Goal: Information Seeking & Learning: Find specific fact

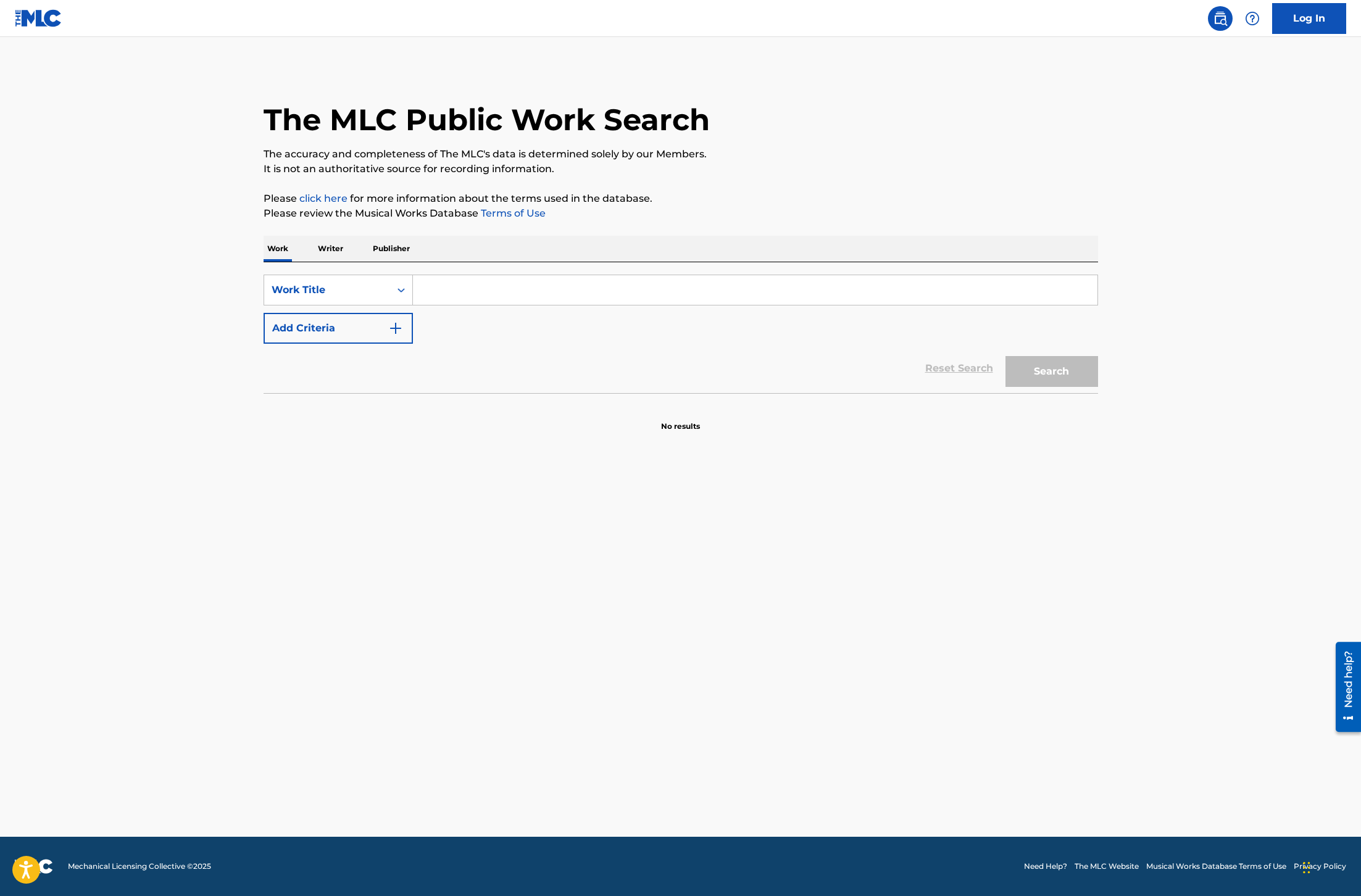
click at [568, 293] on input "Search Form" at bounding box center [754, 290] width 684 height 30
paste input "All Around The World (La La La La"
type input "All Around The World (La La La La"
click at [1068, 375] on button "Search" at bounding box center [1052, 372] width 93 height 31
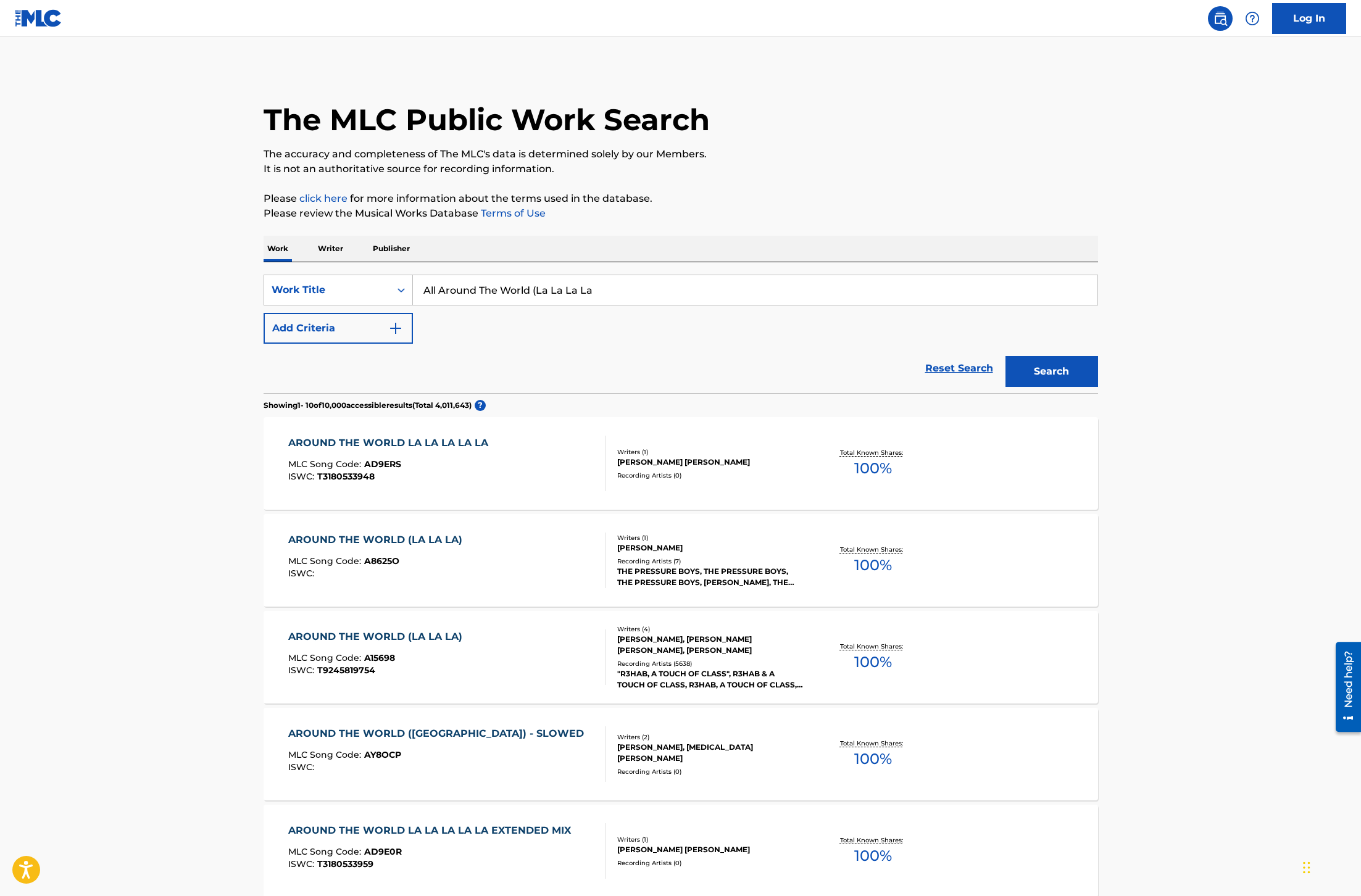
scroll to position [8, 0]
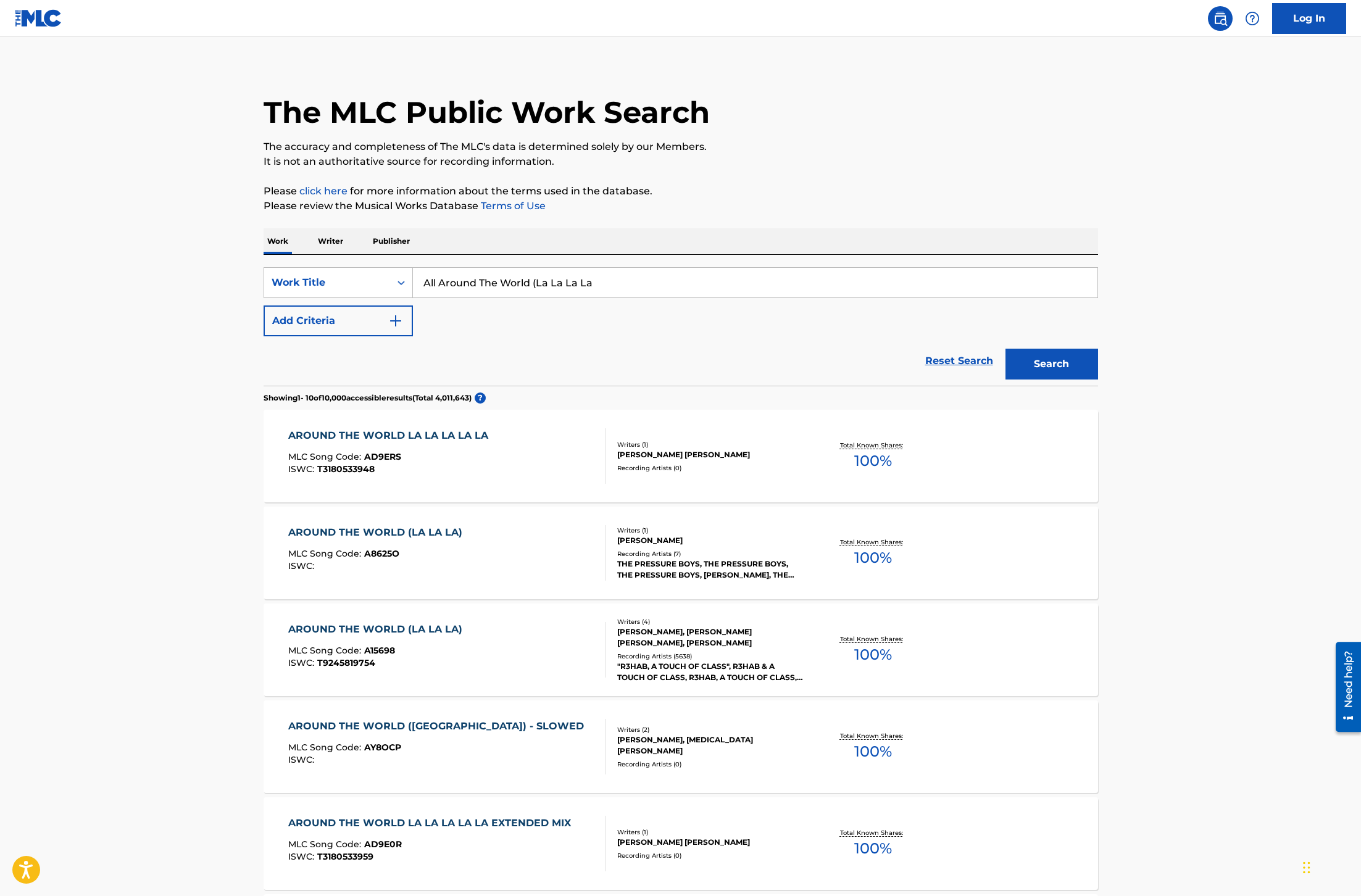
click at [399, 624] on div "AROUND THE WORLD (LA LA LA)" at bounding box center [378, 629] width 181 height 15
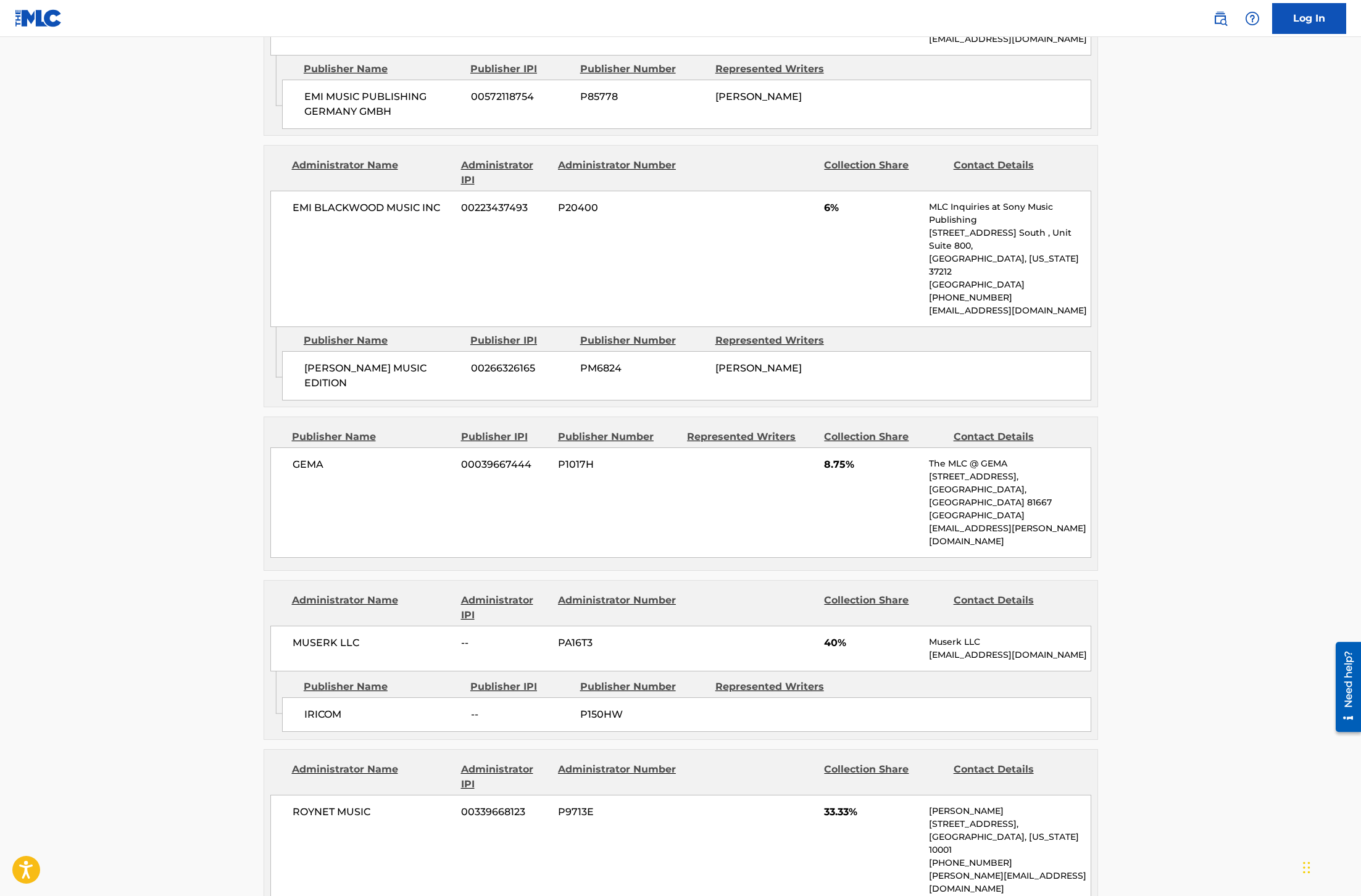
scroll to position [1629, 0]
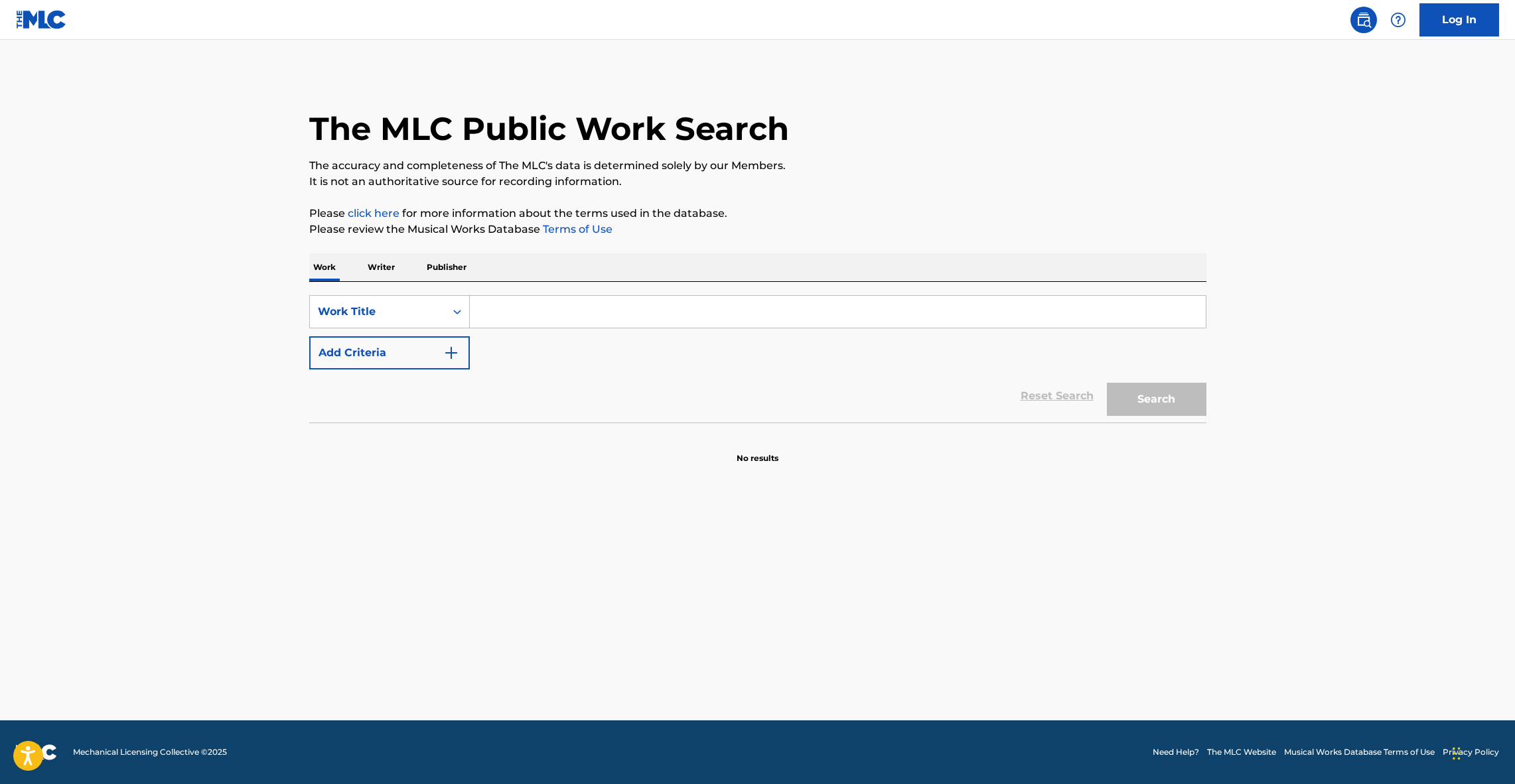
click at [651, 299] on input "Search Form" at bounding box center [837, 312] width 736 height 32
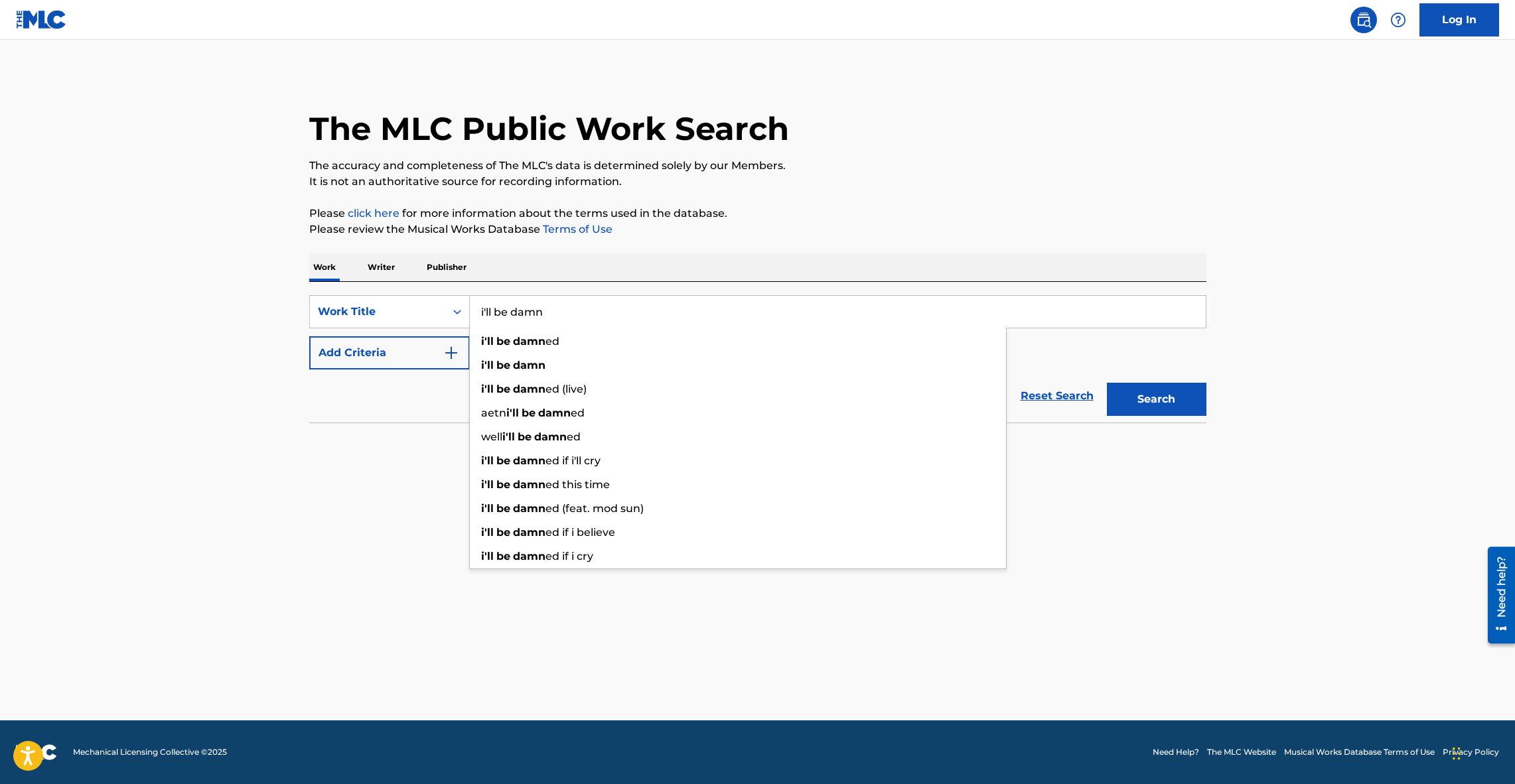
type input "i'll be damn"
click at [351, 351] on button "Add Criteria" at bounding box center [389, 353] width 161 height 33
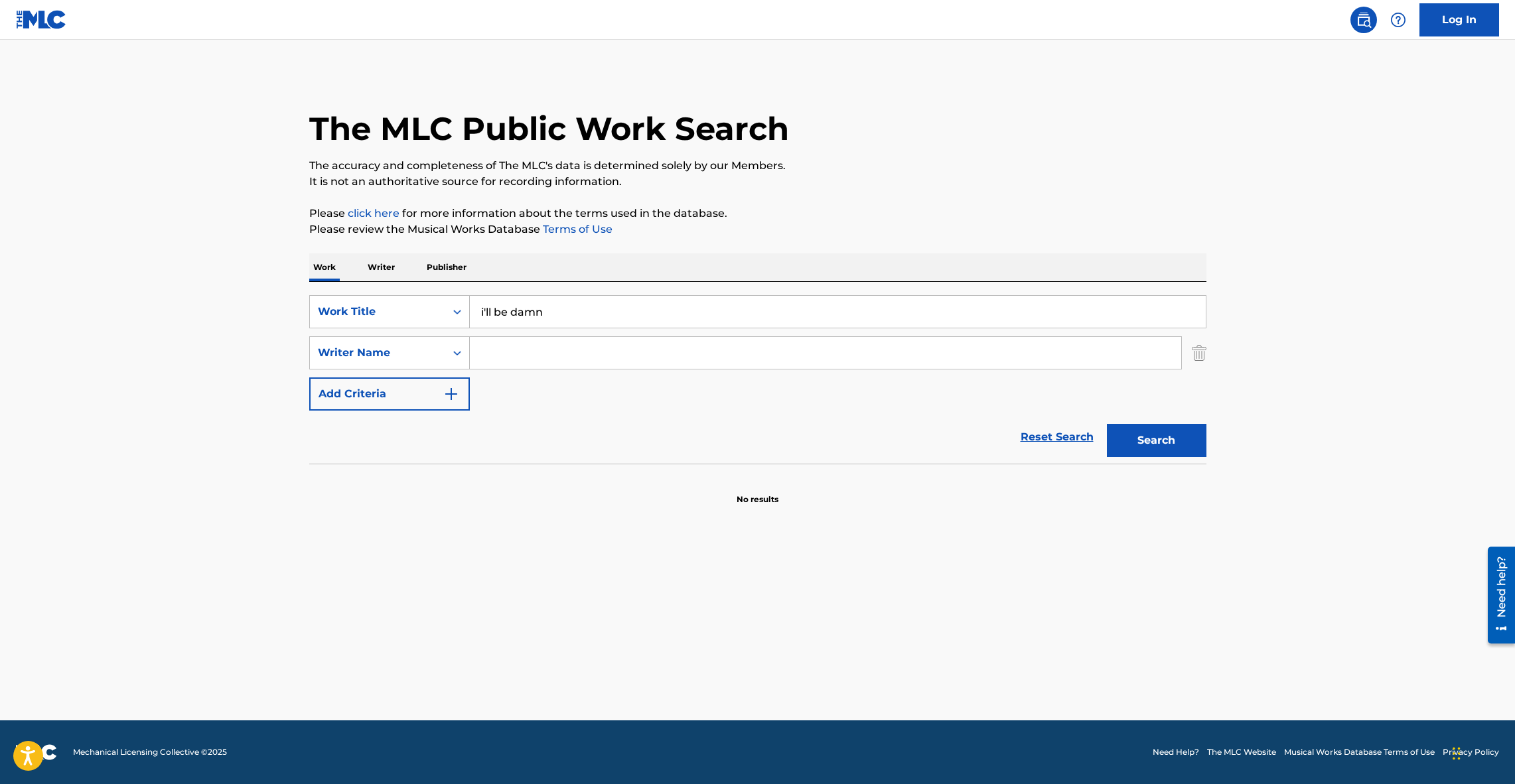
click at [707, 365] on input "Search Form" at bounding box center [825, 353] width 711 height 32
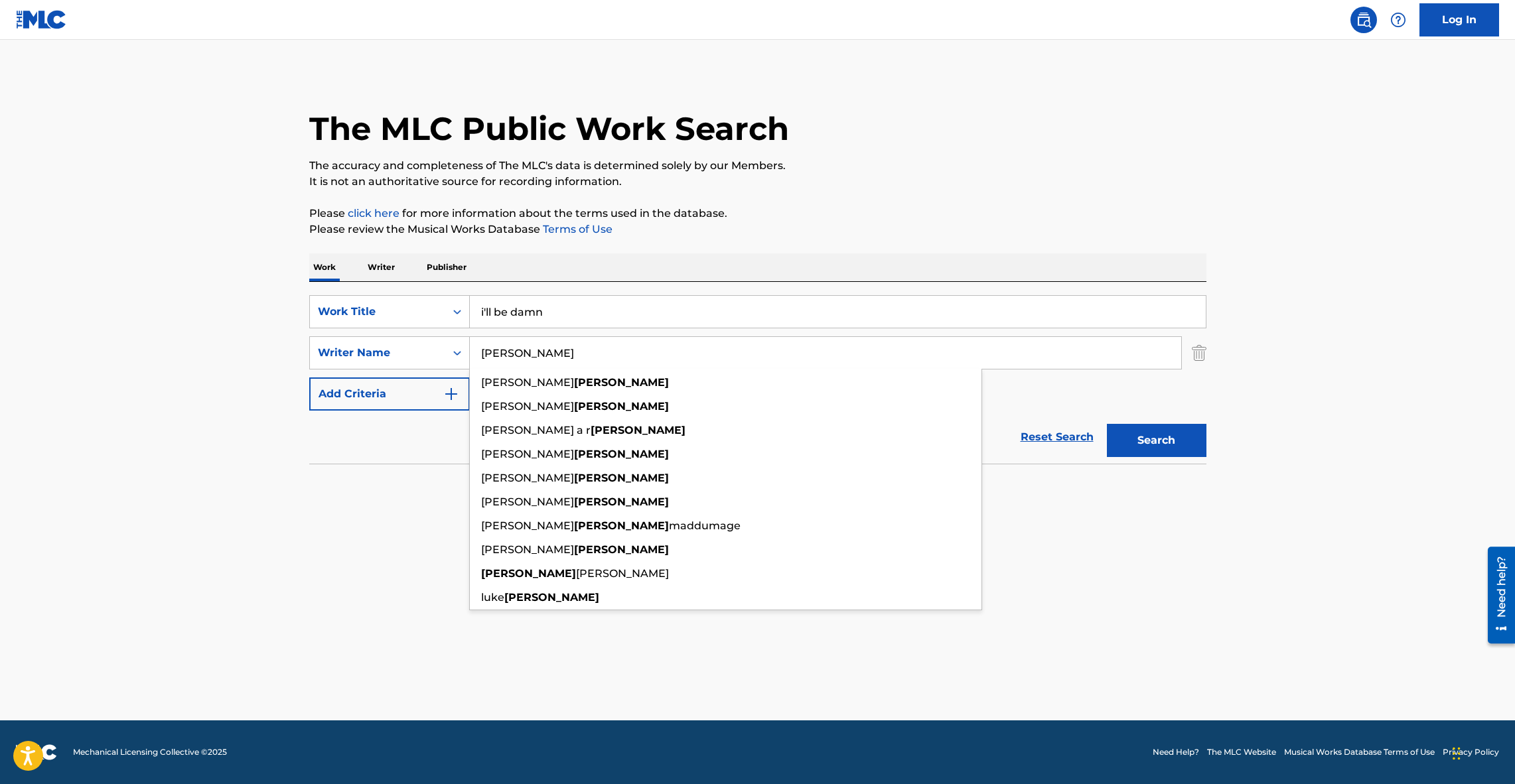
type input "healy"
click at [1107, 424] on button "Search" at bounding box center [1157, 441] width 100 height 33
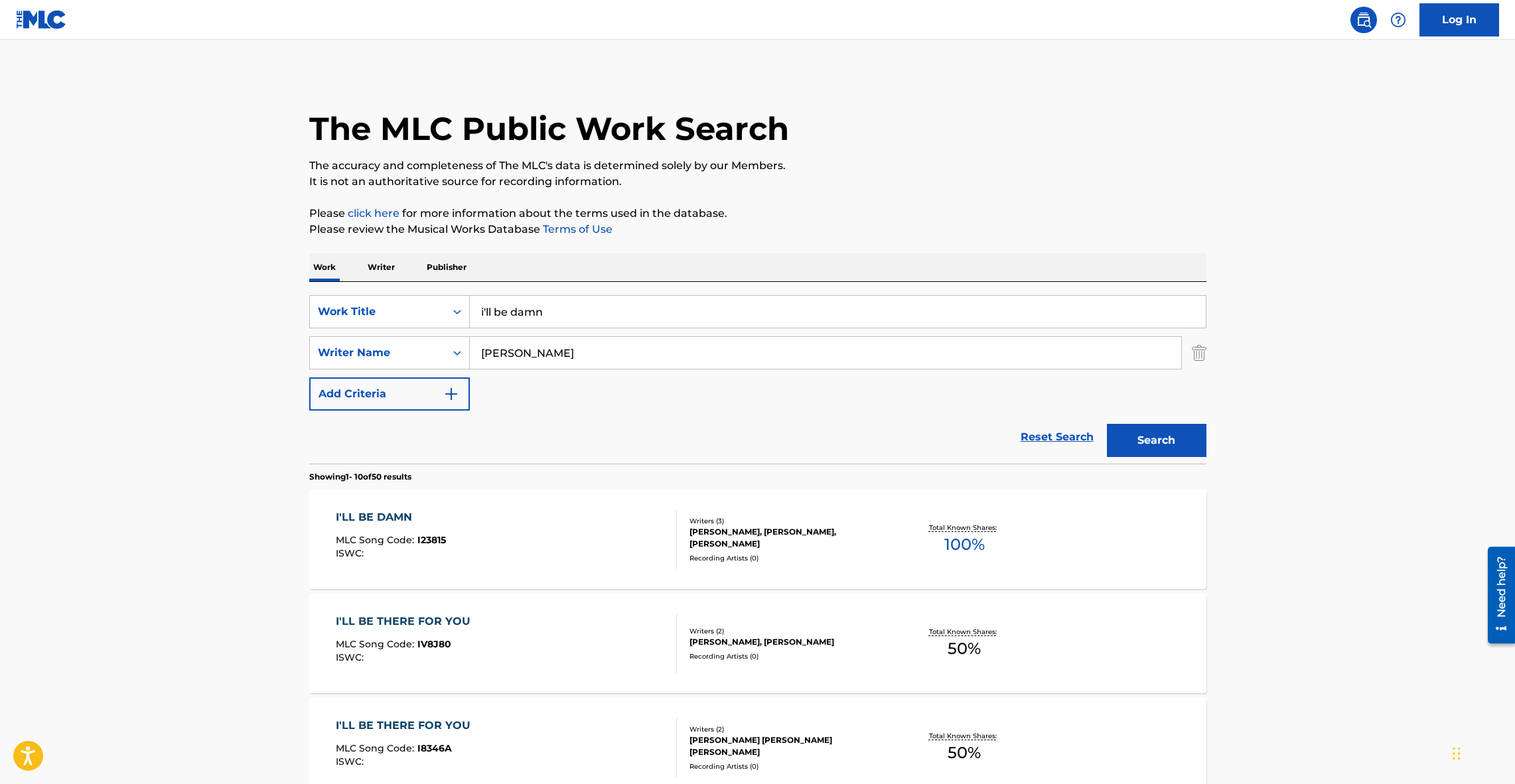
click at [393, 509] on div "I'LL BE DAMN MLC Song Code : I23815 ISWC : Writers ( 3 ) ALAN HEALY, TODD WHITE…" at bounding box center [758, 539] width 897 height 100
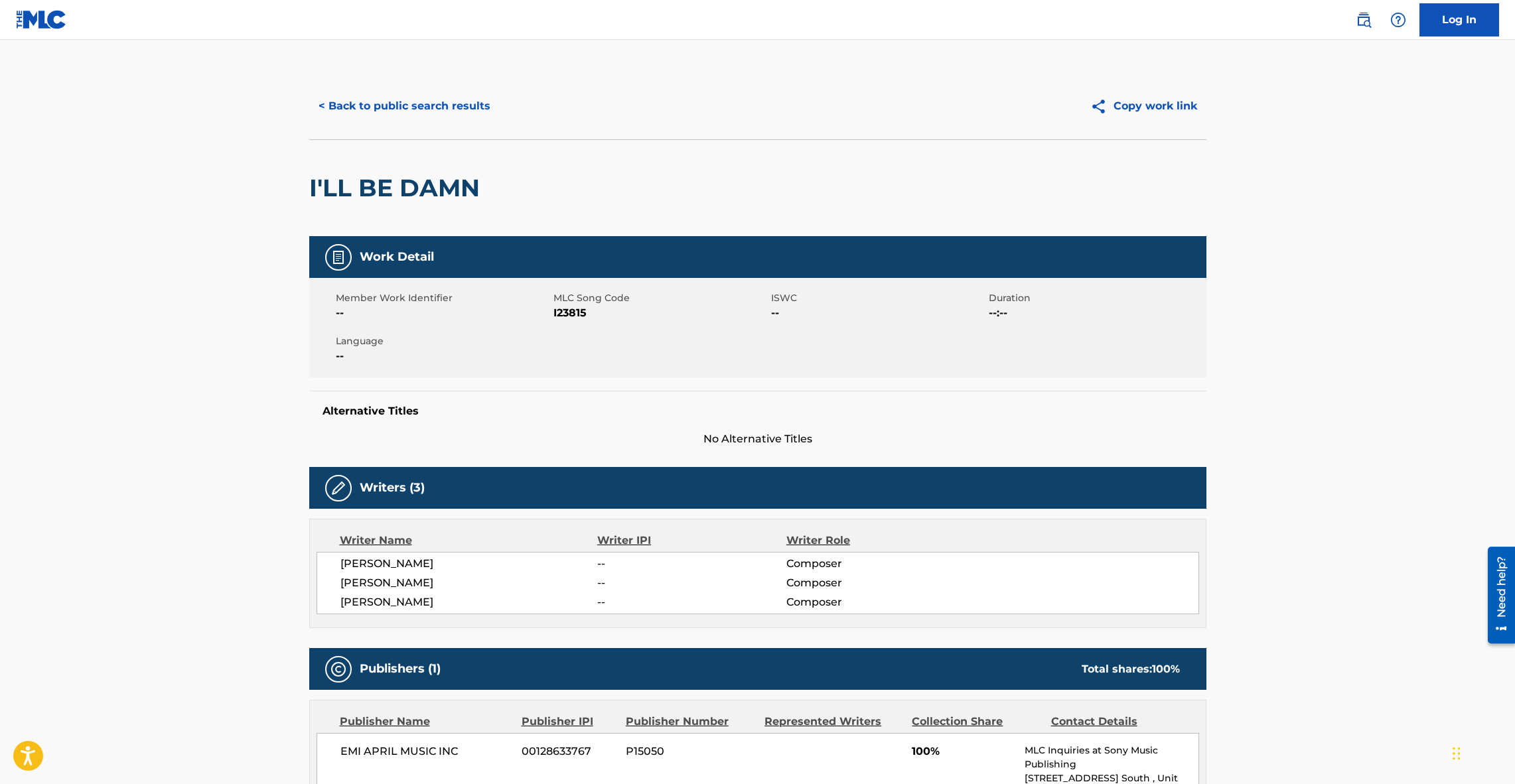
click at [450, 104] on button "< Back to public search results" at bounding box center [404, 106] width 191 height 33
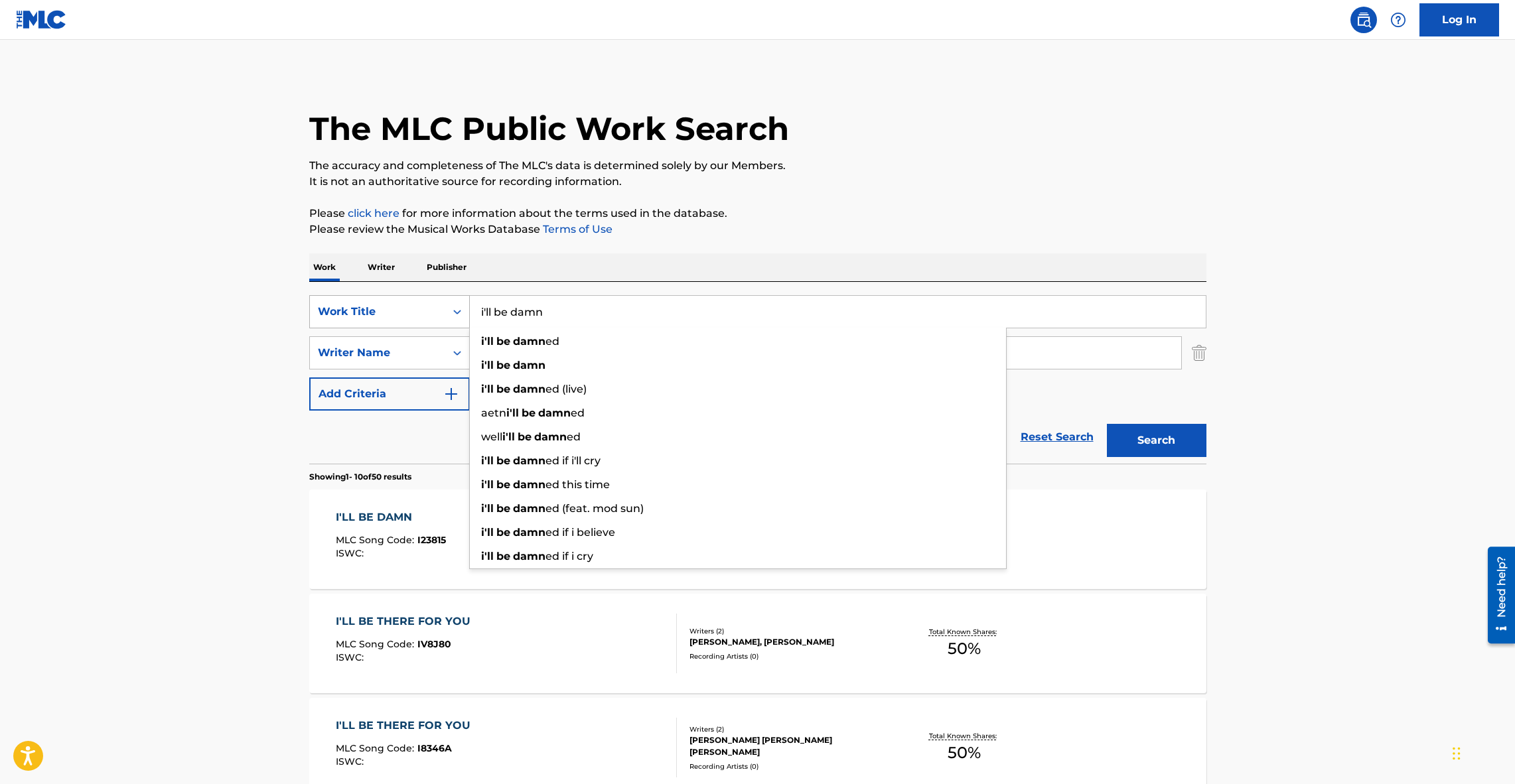
drag, startPoint x: 592, startPoint y: 319, endPoint x: 429, endPoint y: 305, distance: 163.6
click at [429, 305] on div "SearchWithCriteria342bd644-662f-4681-a188-f4c3b3ed739c Work Title i'll be damn …" at bounding box center [758, 312] width 897 height 33
type input "just a long"
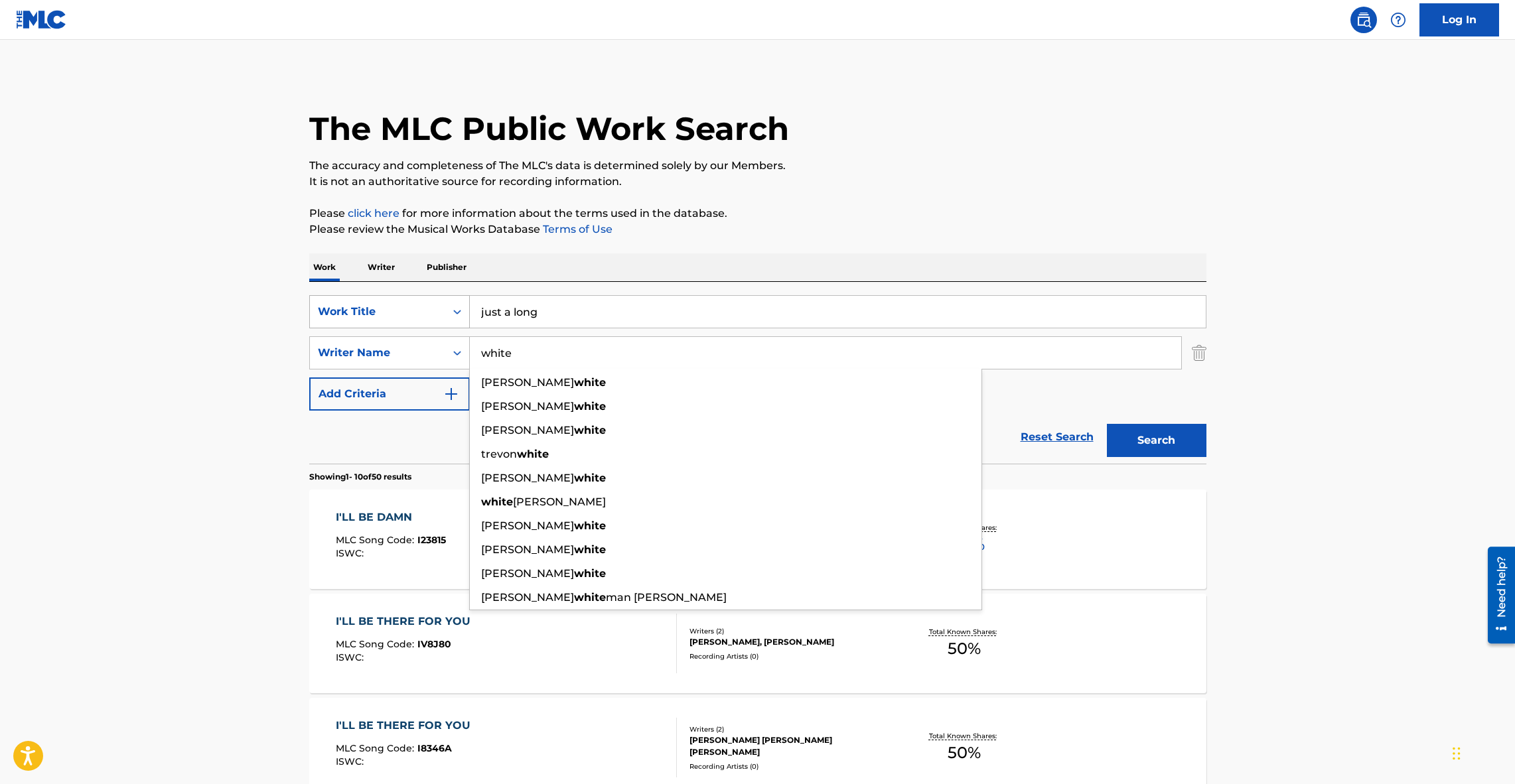
type input "white"
click at [1107, 424] on button "Search" at bounding box center [1157, 441] width 100 height 33
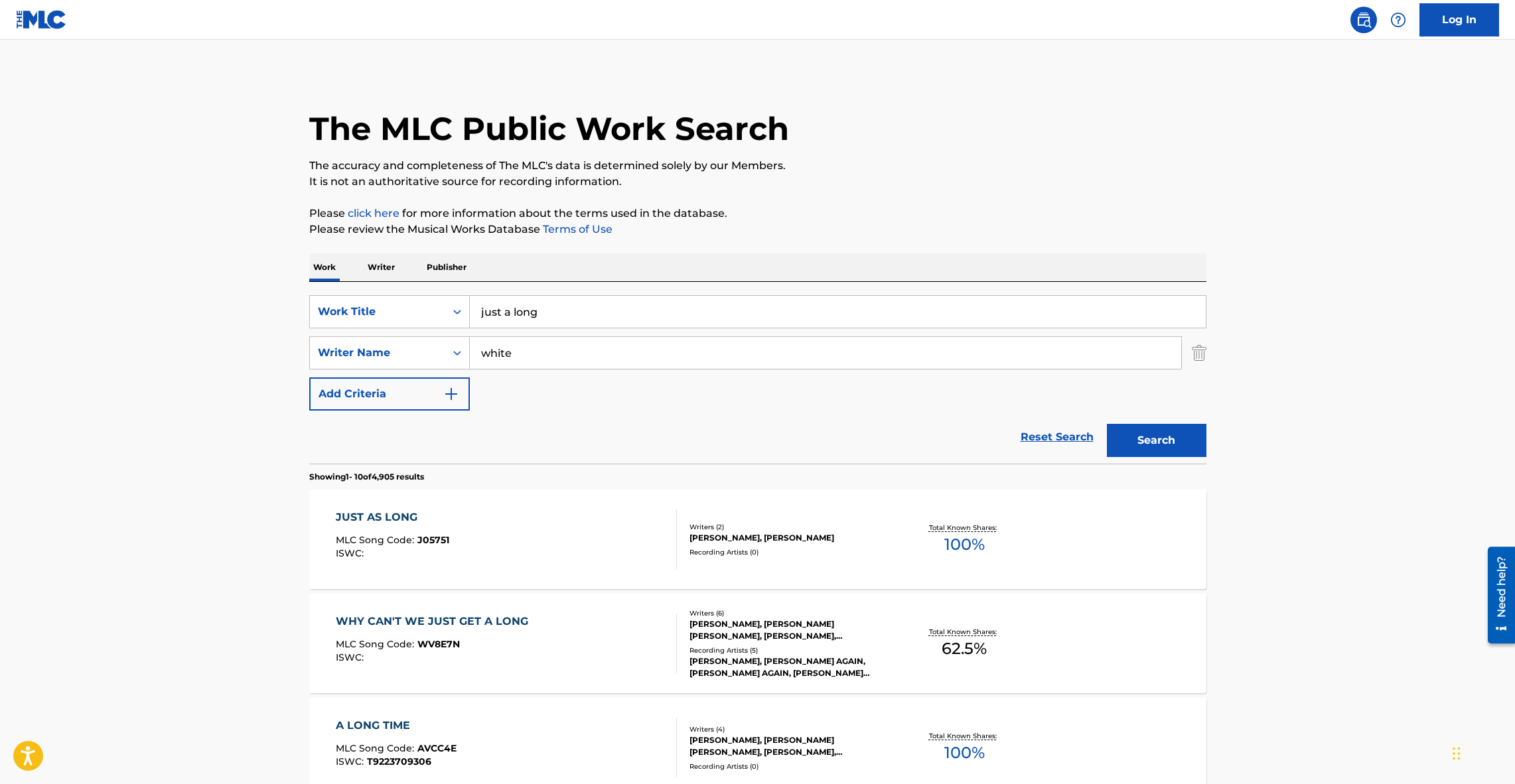
click at [377, 514] on div "JUST AS LONG" at bounding box center [393, 517] width 114 height 16
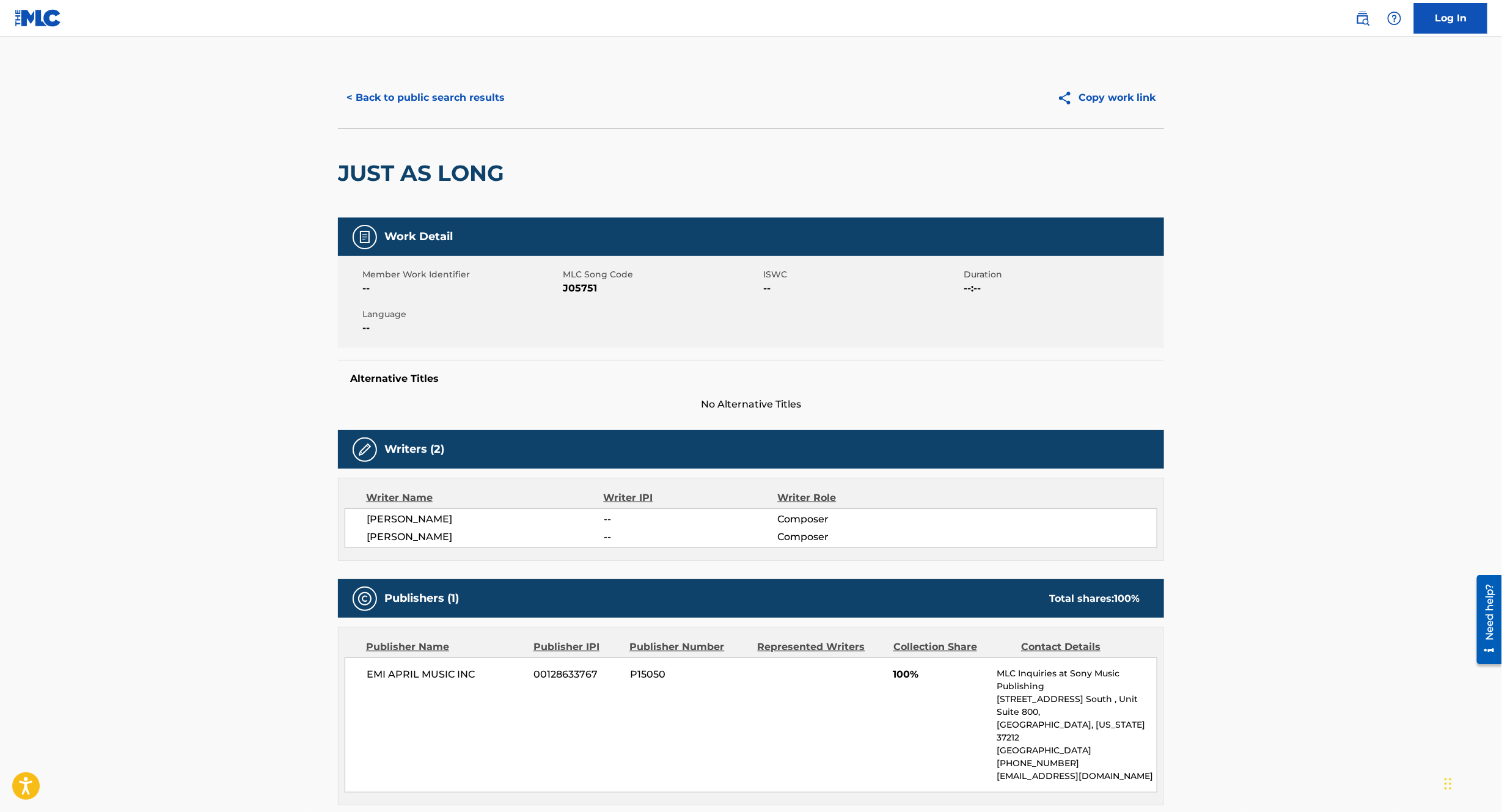
click at [421, 91] on button "< Back to public search results" at bounding box center [425, 98] width 176 height 31
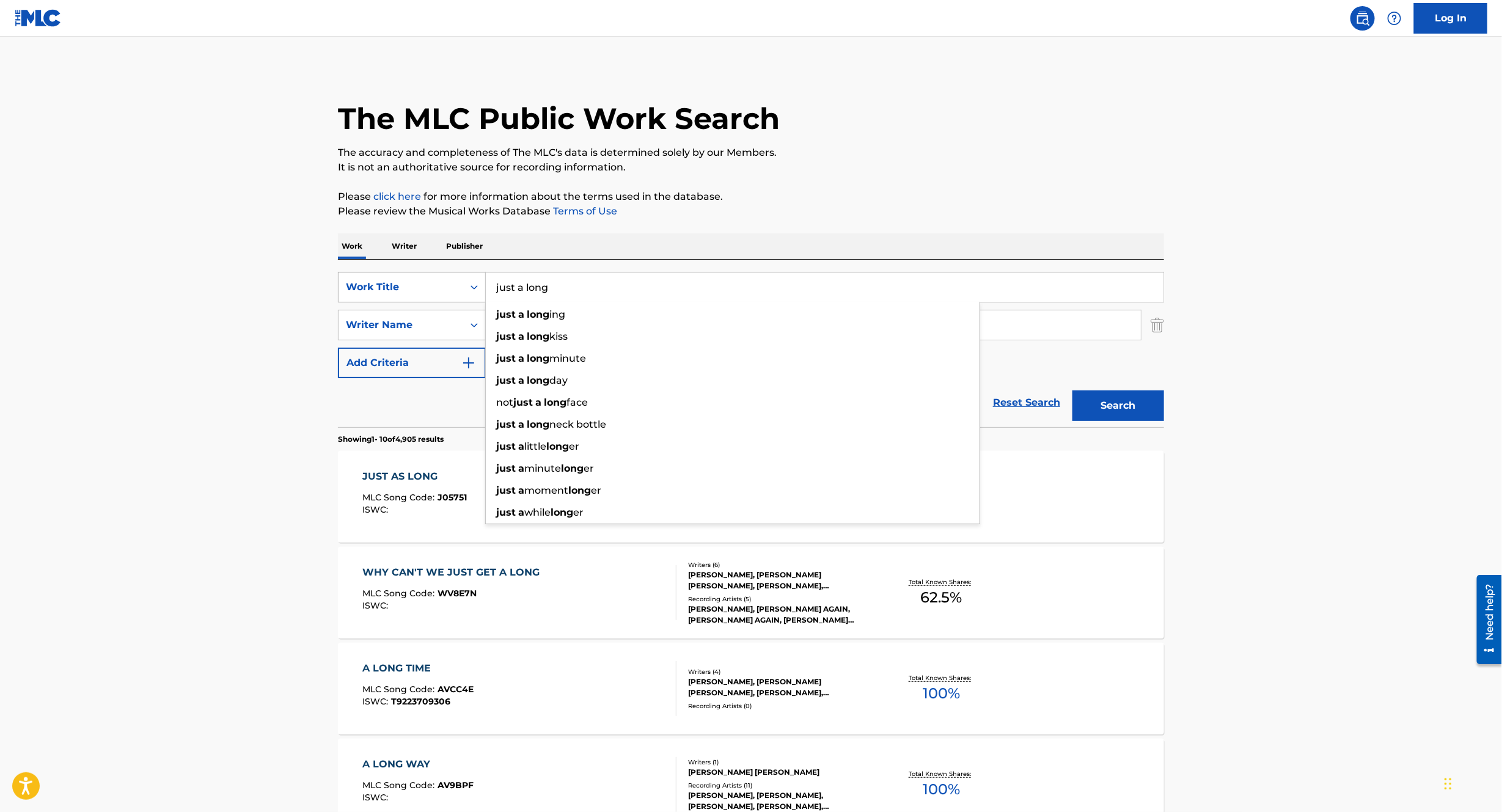
drag, startPoint x: 637, startPoint y: 287, endPoint x: 469, endPoint y: 287, distance: 168.0
click at [469, 287] on div "SearchWithCriteria342bd644-662f-4681-a188-f4c3b3ed739c Work Title just a long j…" at bounding box center [751, 287] width 826 height 31
type input "not enough"
click at [1073, 391] on button "Search" at bounding box center [1118, 406] width 92 height 31
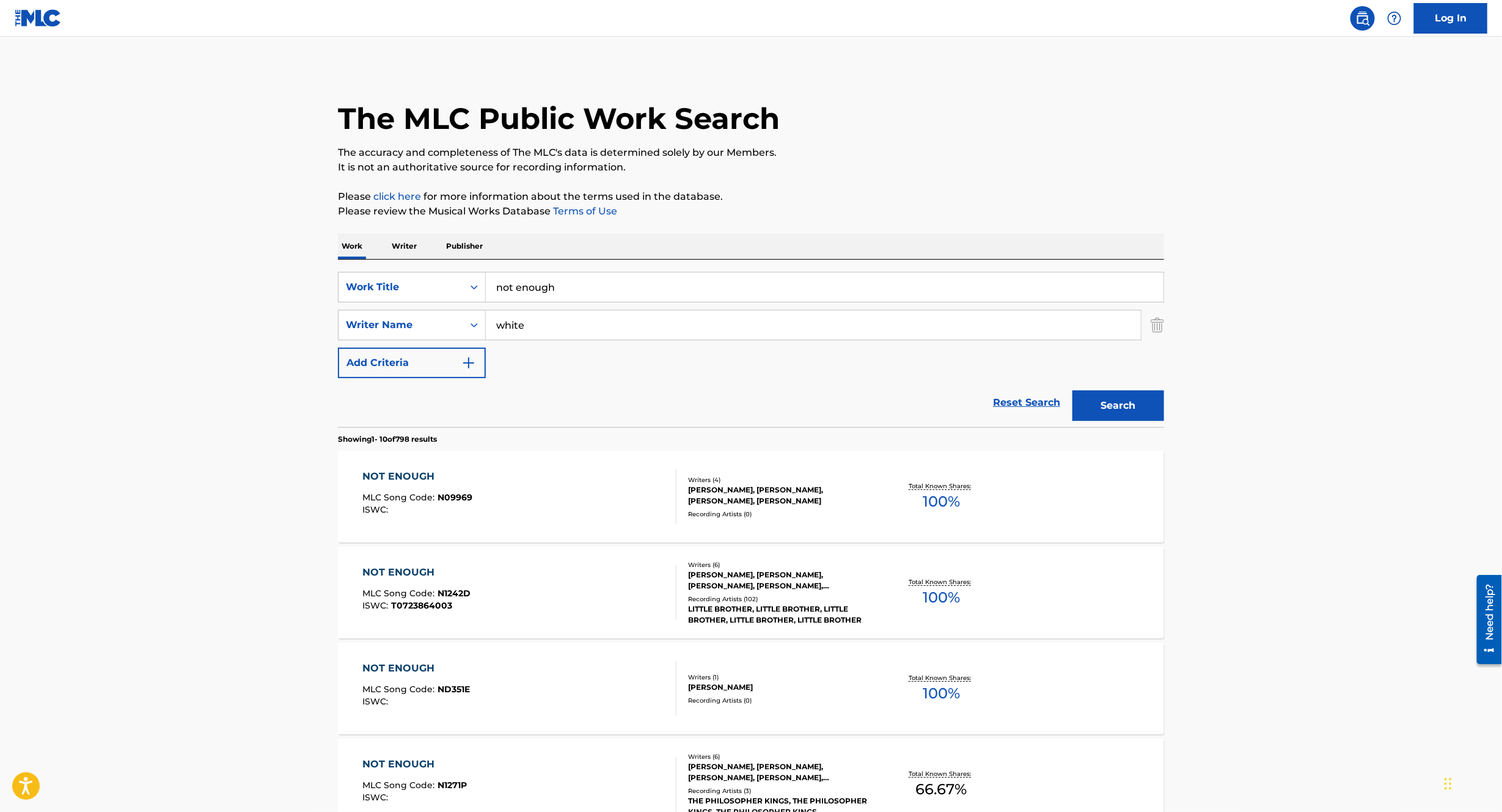
click at [401, 482] on div "NOT ENOUGH" at bounding box center [418, 476] width 110 height 15
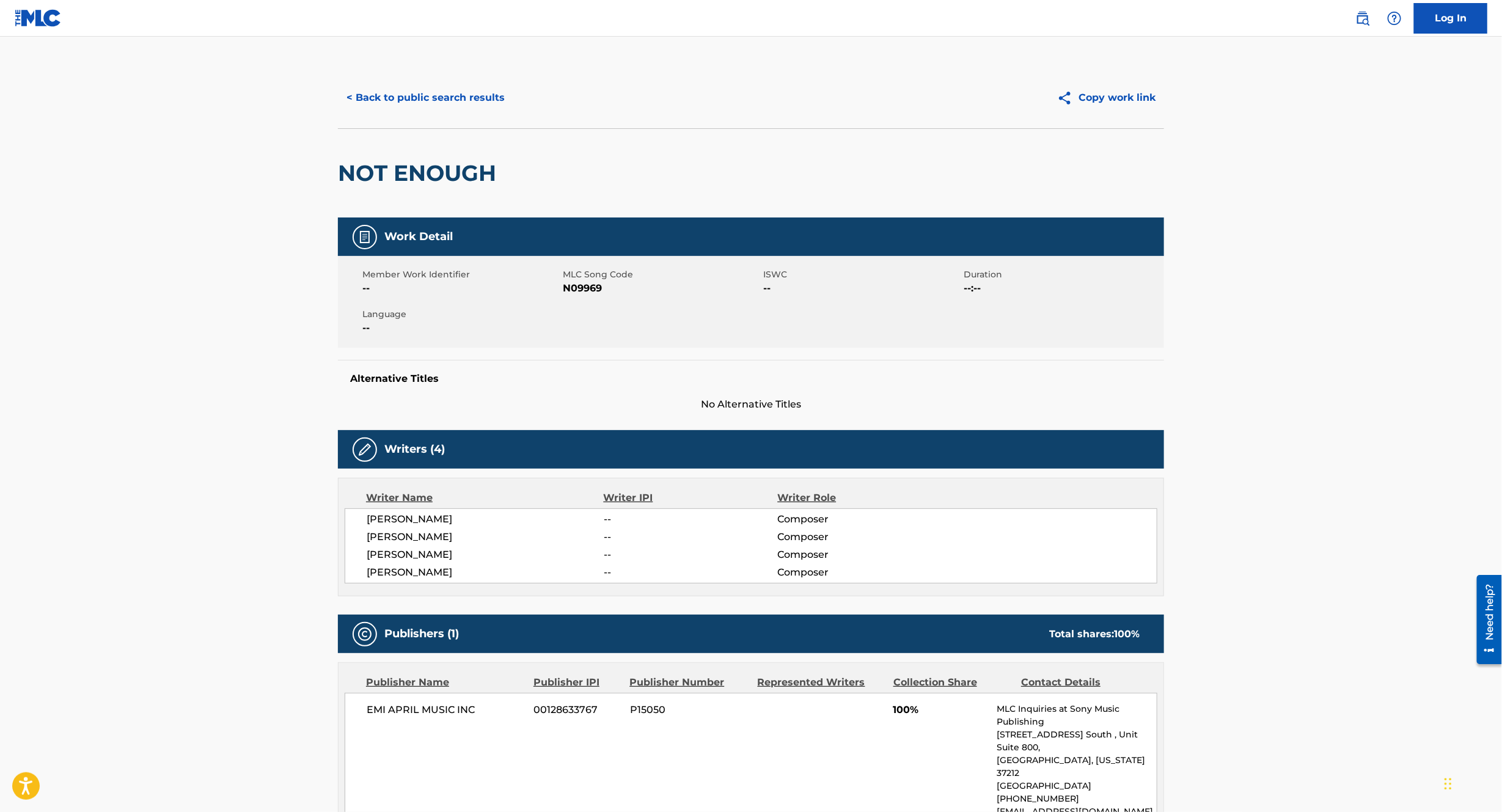
scroll to position [32, 0]
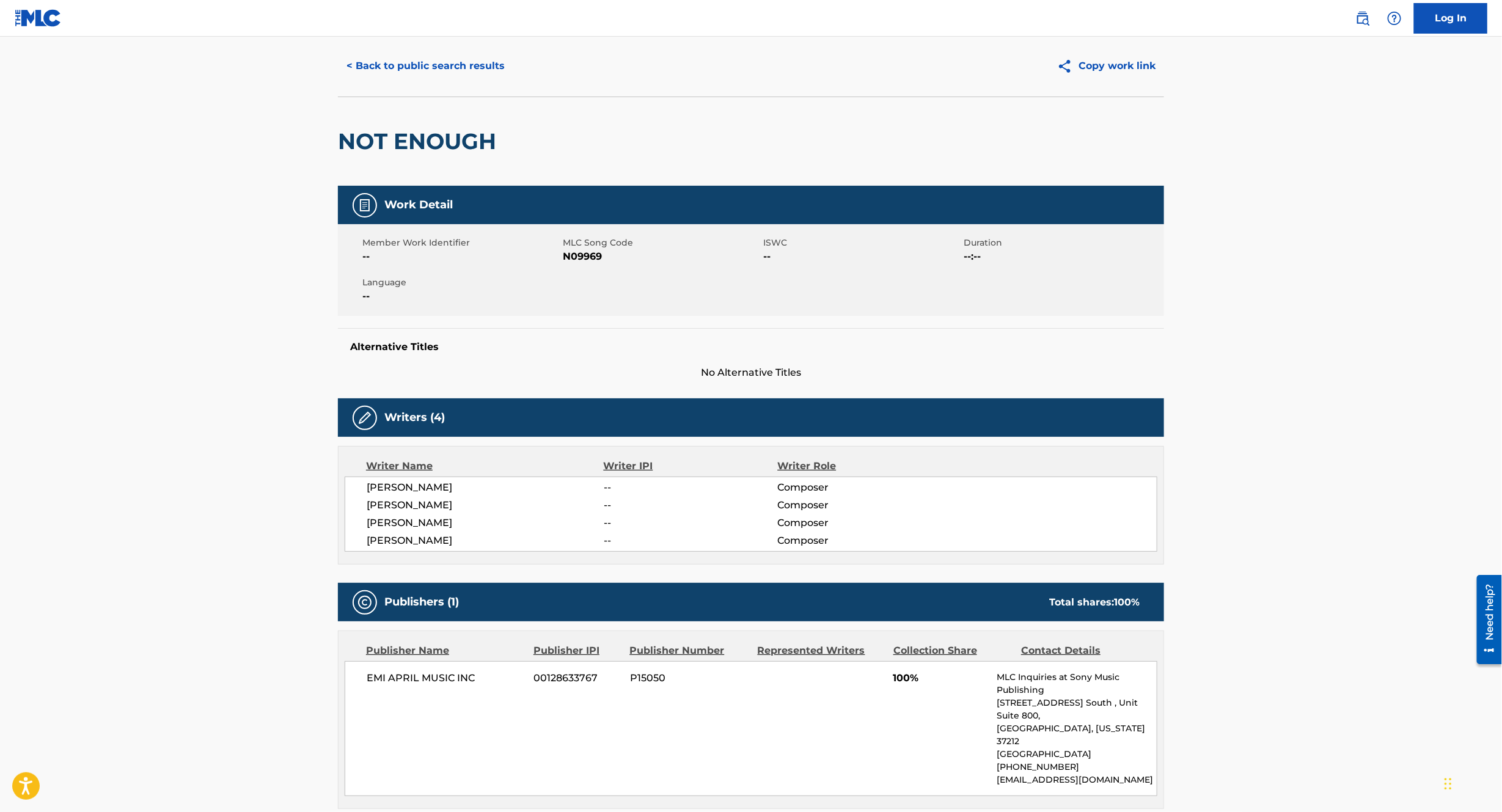
click at [1124, 64] on button "Copy work link" at bounding box center [1107, 66] width 116 height 31
click at [383, 68] on button "< Back to public search results" at bounding box center [425, 66] width 176 height 31
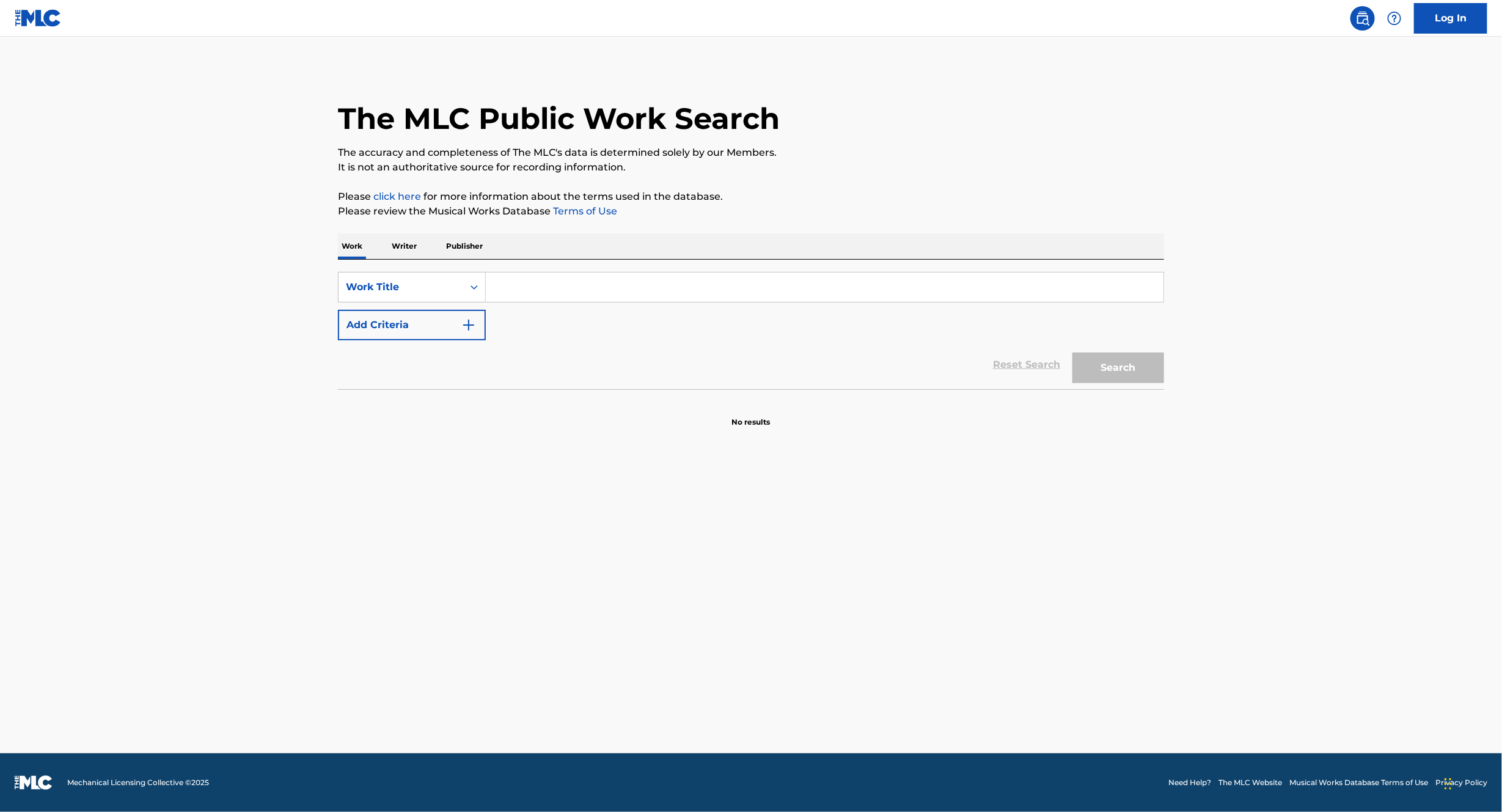
click at [680, 285] on input "Search Form" at bounding box center [824, 287] width 677 height 29
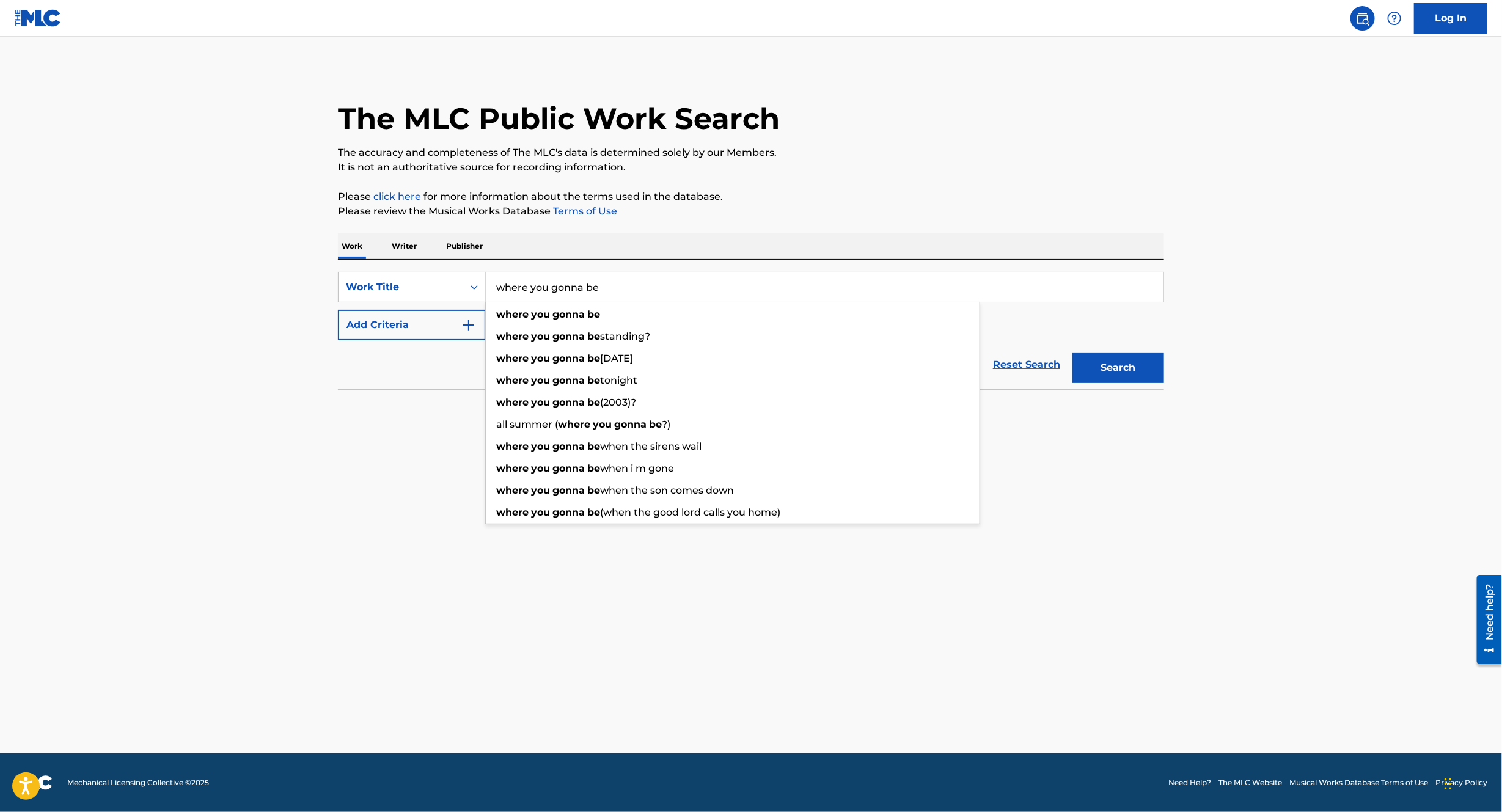
type input "where you gonna be"
click at [1073, 353] on button "Search" at bounding box center [1118, 368] width 92 height 31
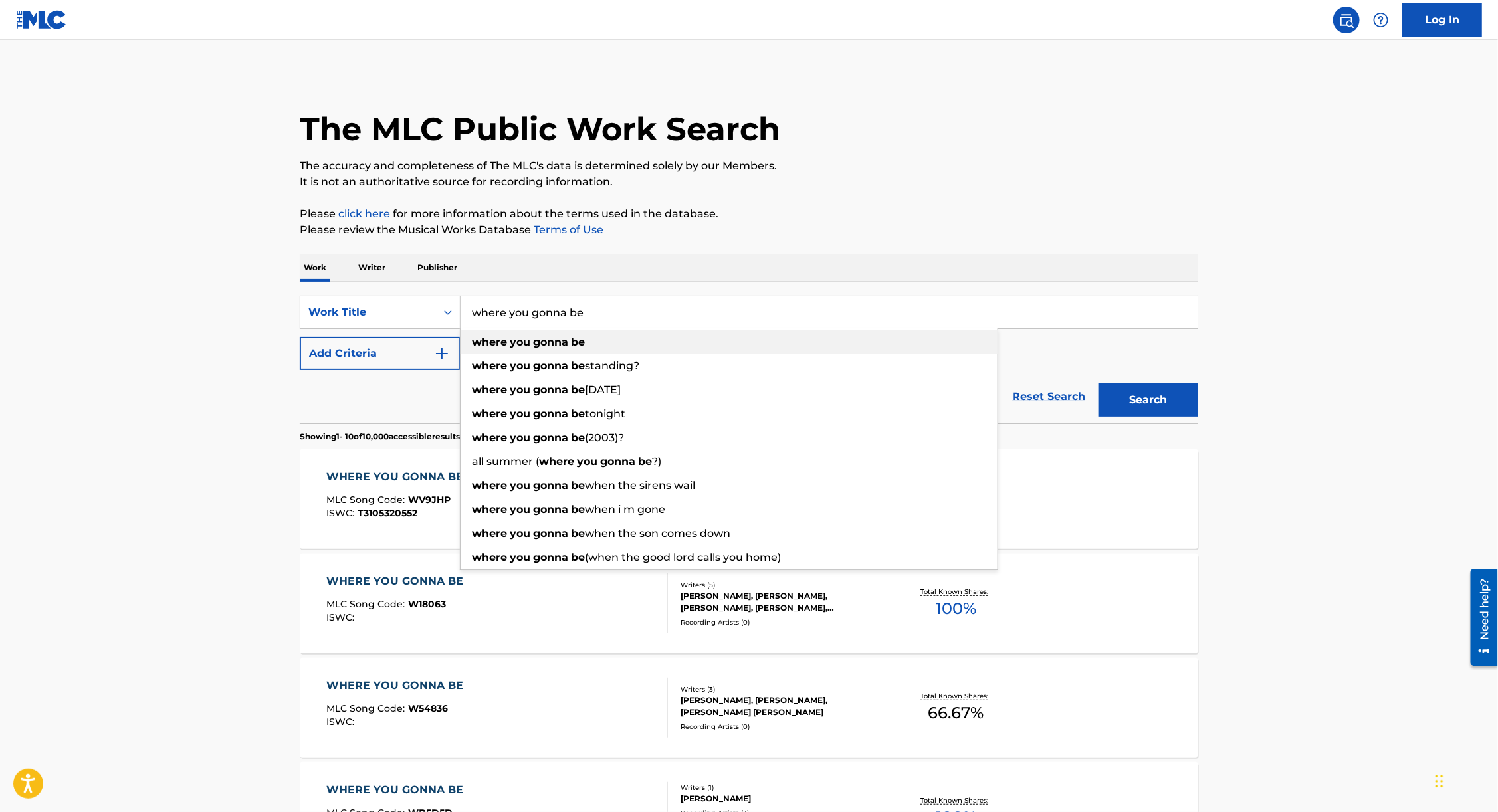
click at [521, 338] on strong "you" at bounding box center [520, 341] width 21 height 13
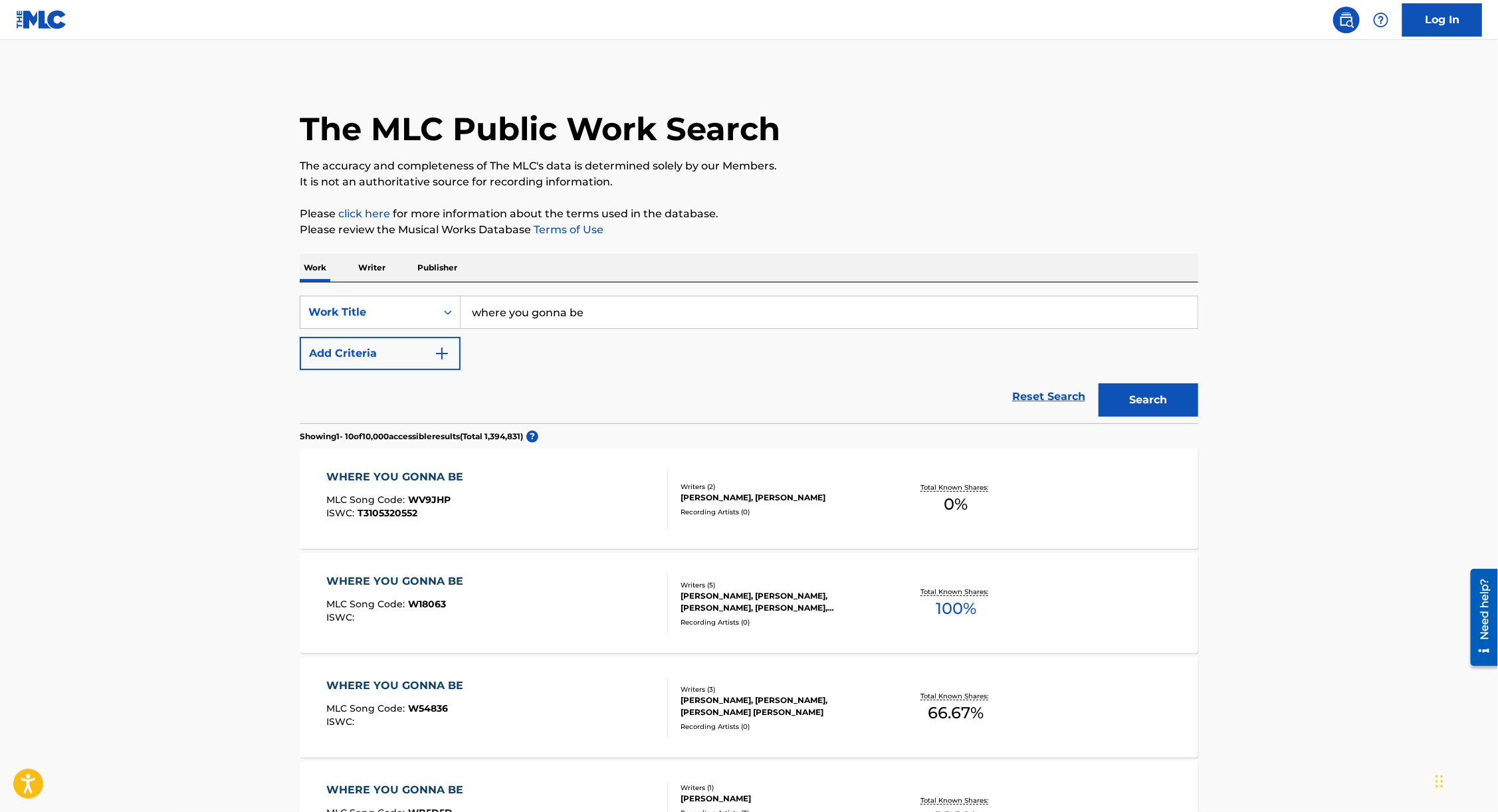
click at [1160, 400] on button "Search" at bounding box center [1148, 401] width 100 height 34
click at [360, 345] on button "Add Criteria" at bounding box center [381, 354] width 161 height 34
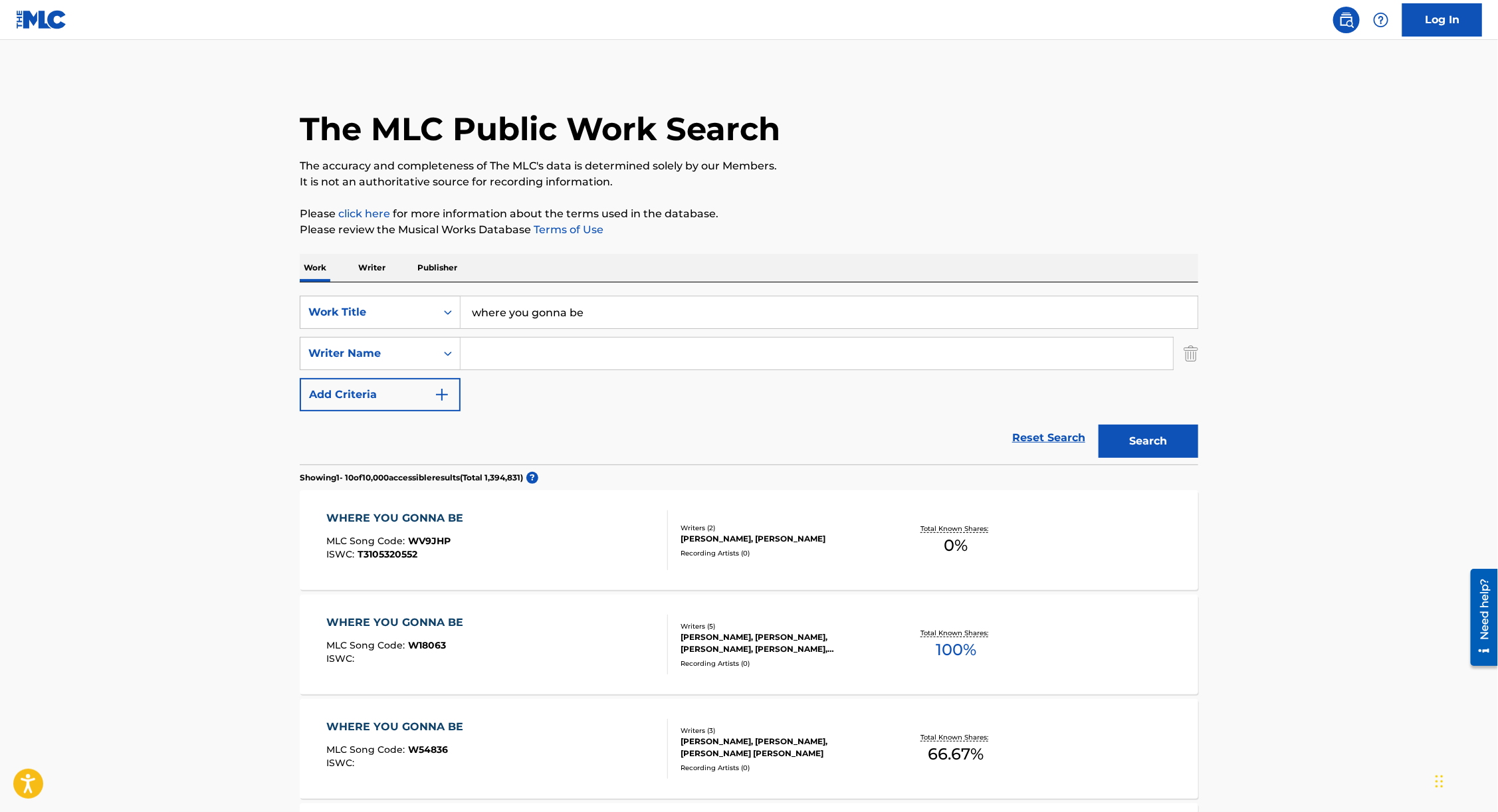
click at [533, 350] on input "Search Form" at bounding box center [816, 354] width 713 height 32
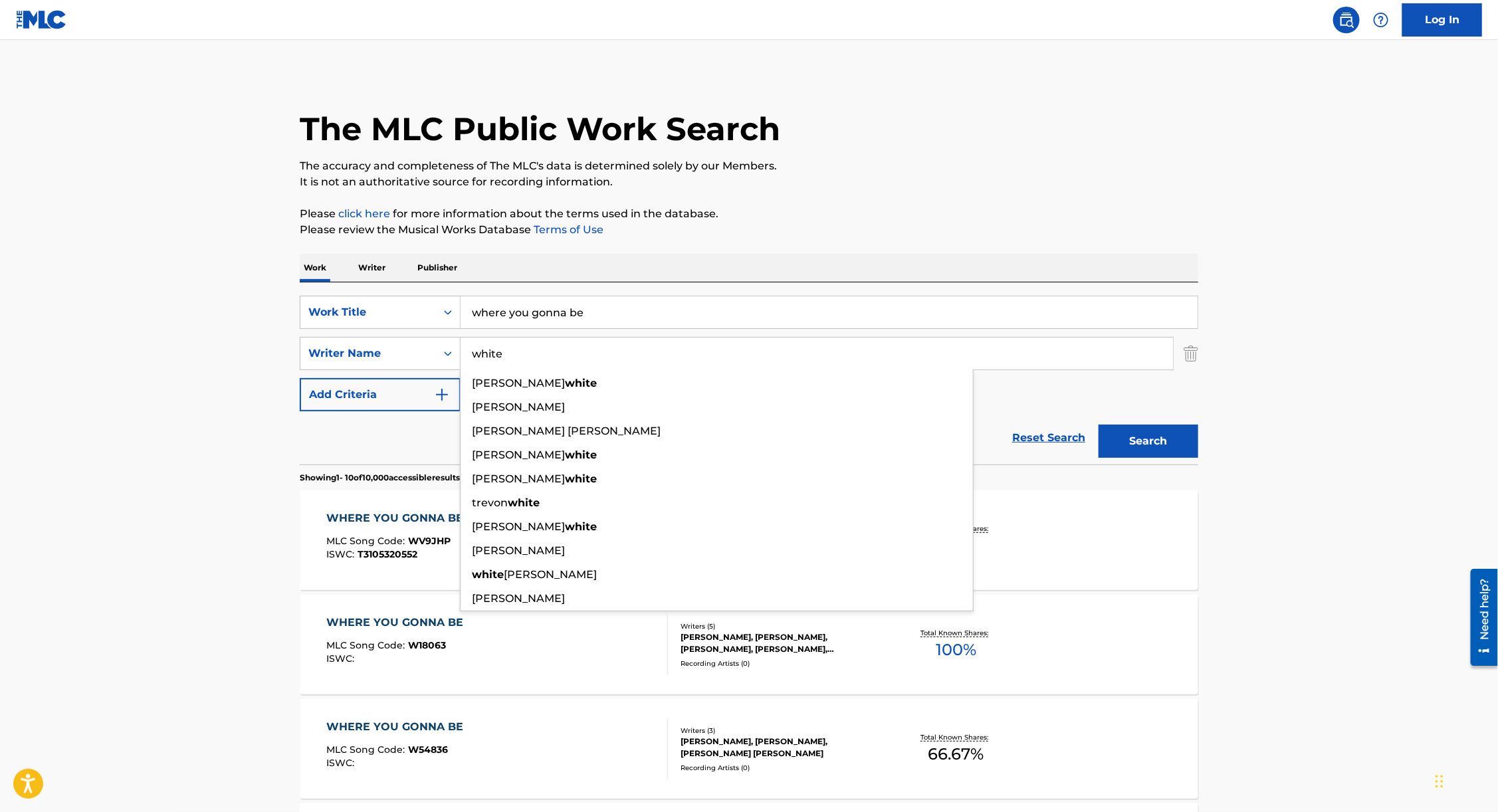
type input "white"
click at [1099, 425] on button "Search" at bounding box center [1148, 442] width 100 height 34
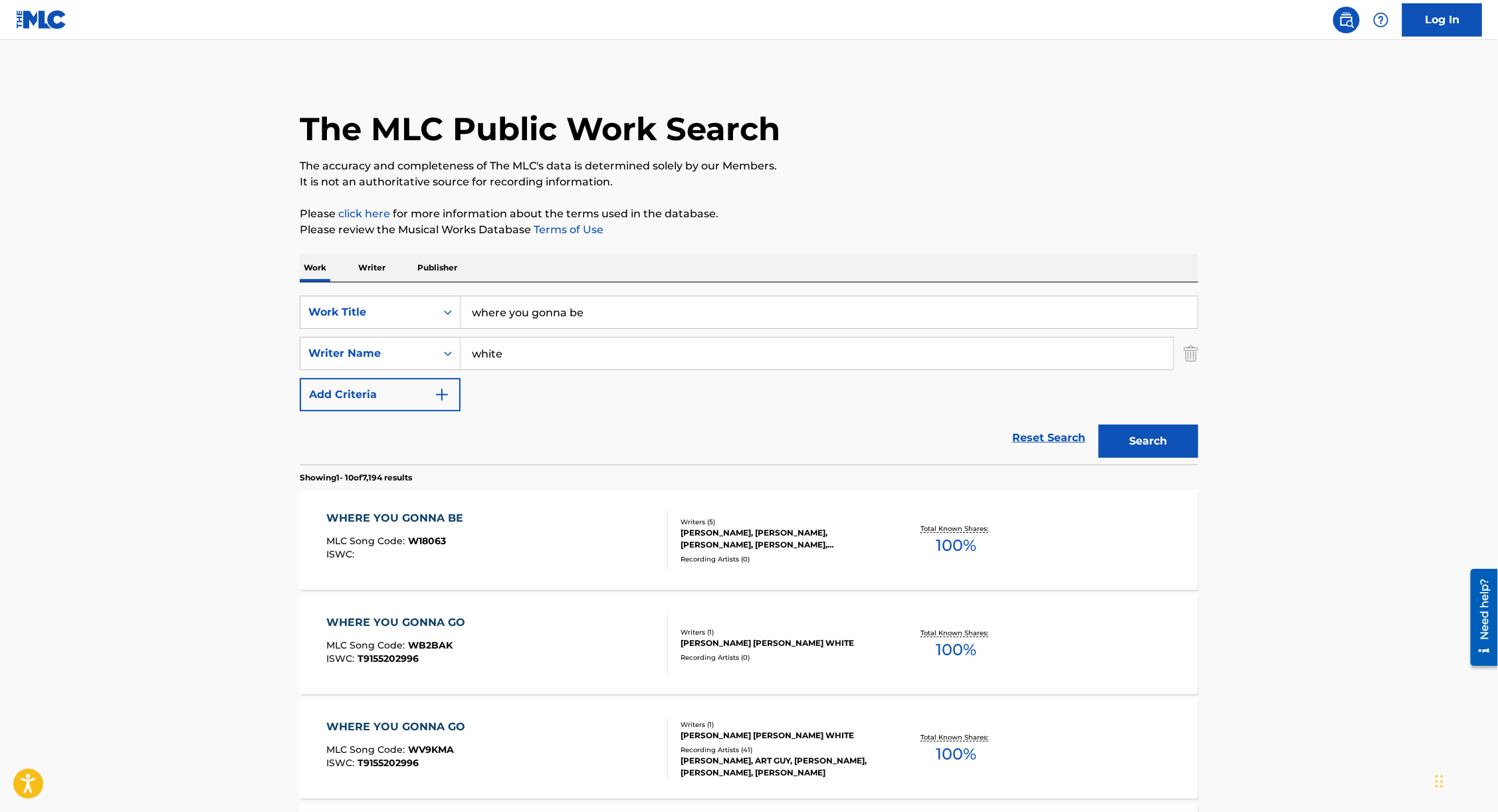
click at [404, 515] on div "WHERE YOU GONNA BE" at bounding box center [398, 518] width 143 height 16
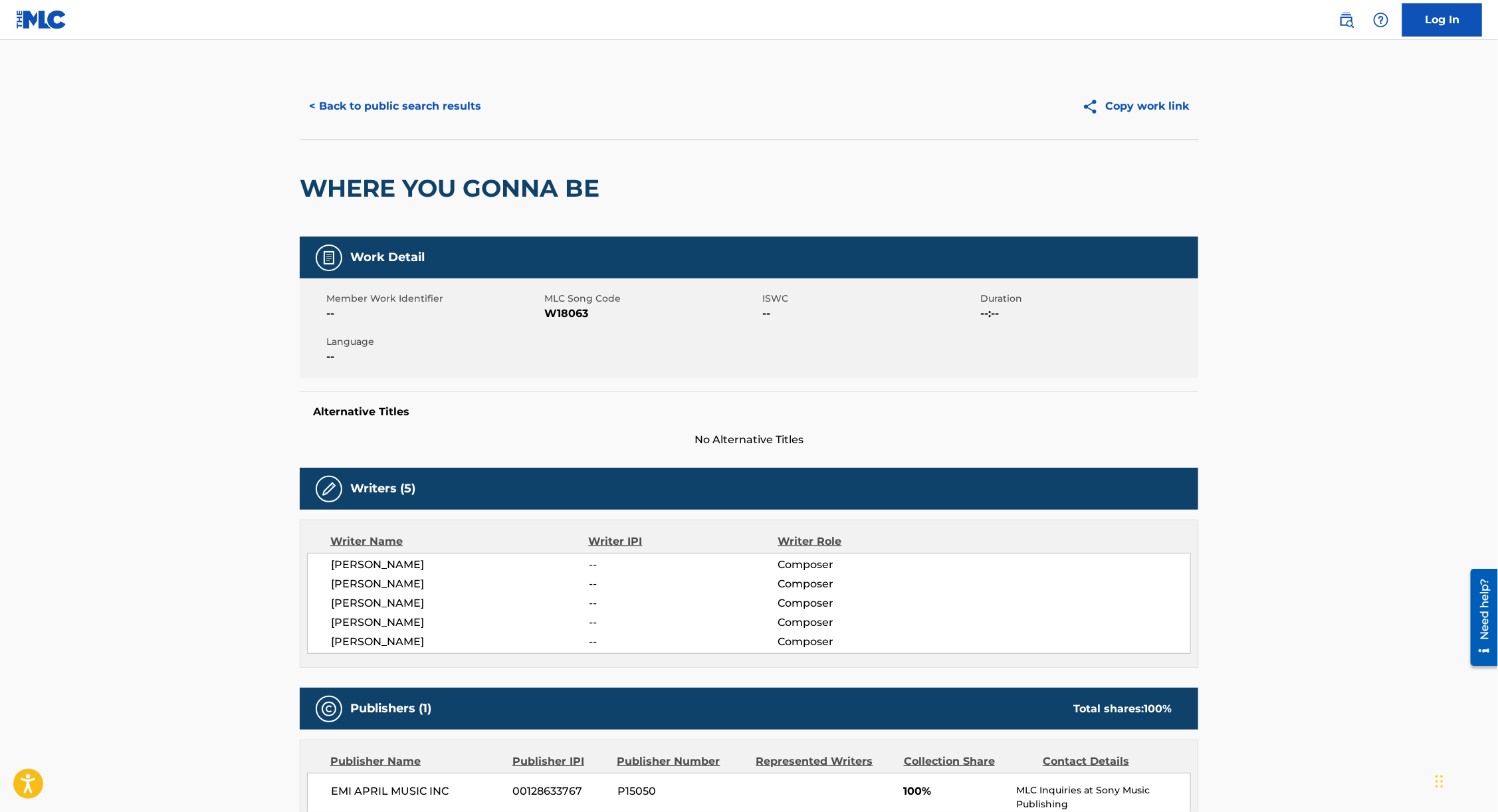
click at [1162, 104] on button "Copy work link" at bounding box center [1136, 106] width 126 height 34
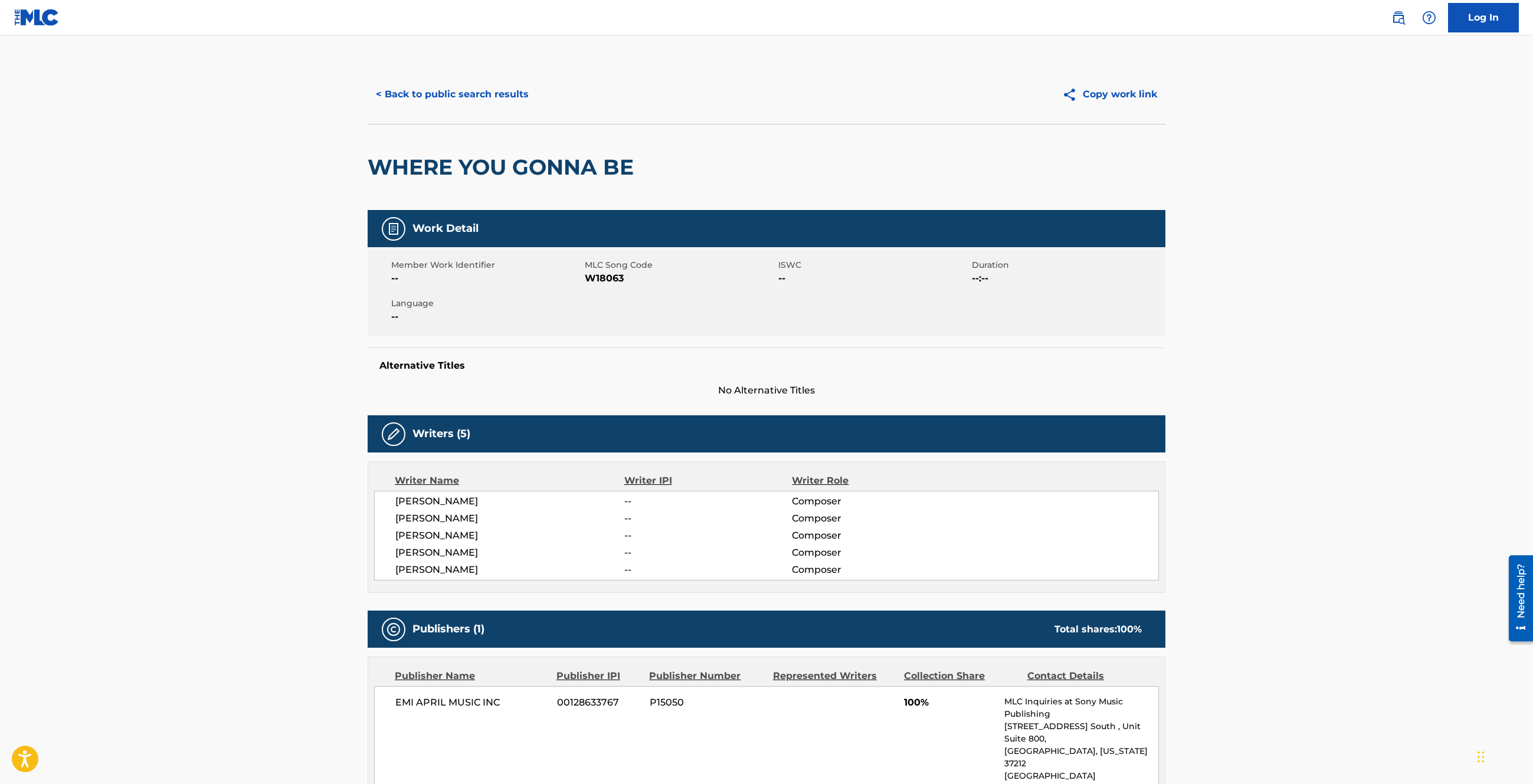
click at [415, 95] on button "< Back to public search results" at bounding box center [452, 94] width 170 height 30
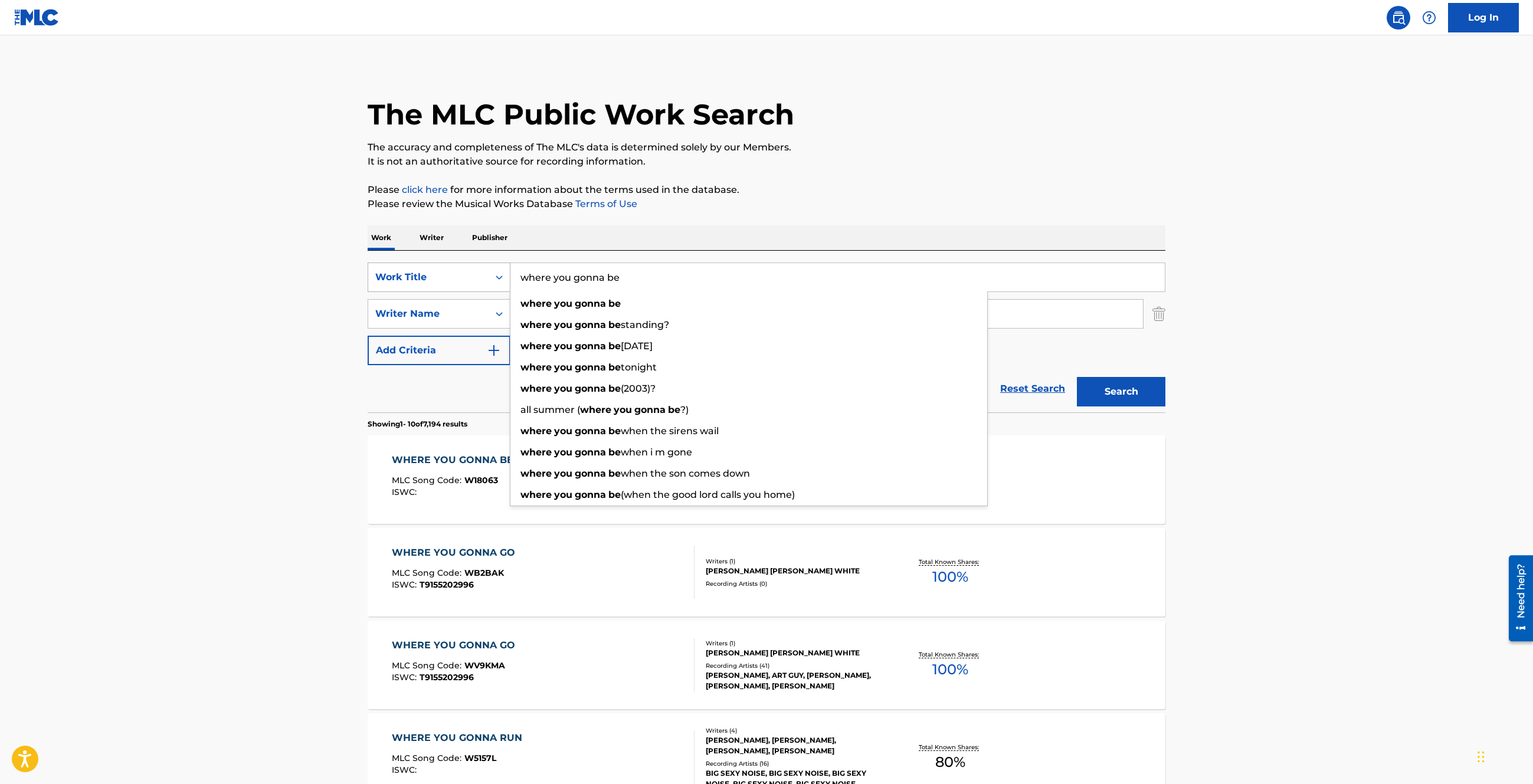
drag, startPoint x: 684, startPoint y: 280, endPoint x: 438, endPoint y: 275, distance: 246.1
click at [438, 275] on div "SearchWithCriteriaf86c0c7f-ea86-47d6-ba10-6469d1b3c4b0 Work Title where you gon…" at bounding box center [766, 277] width 798 height 30
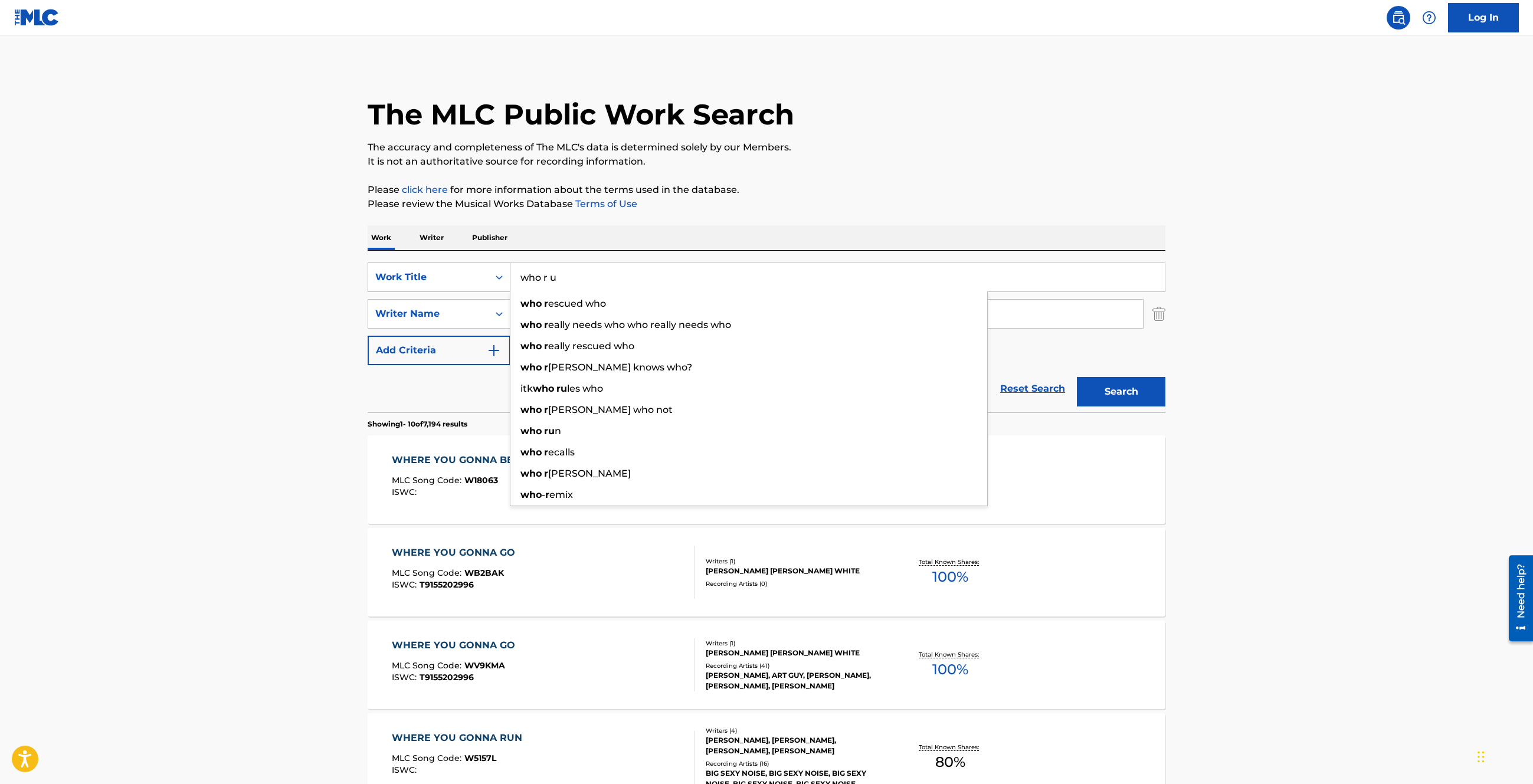
type input "who r u"
click at [1077, 377] on button "Search" at bounding box center [1121, 392] width 89 height 30
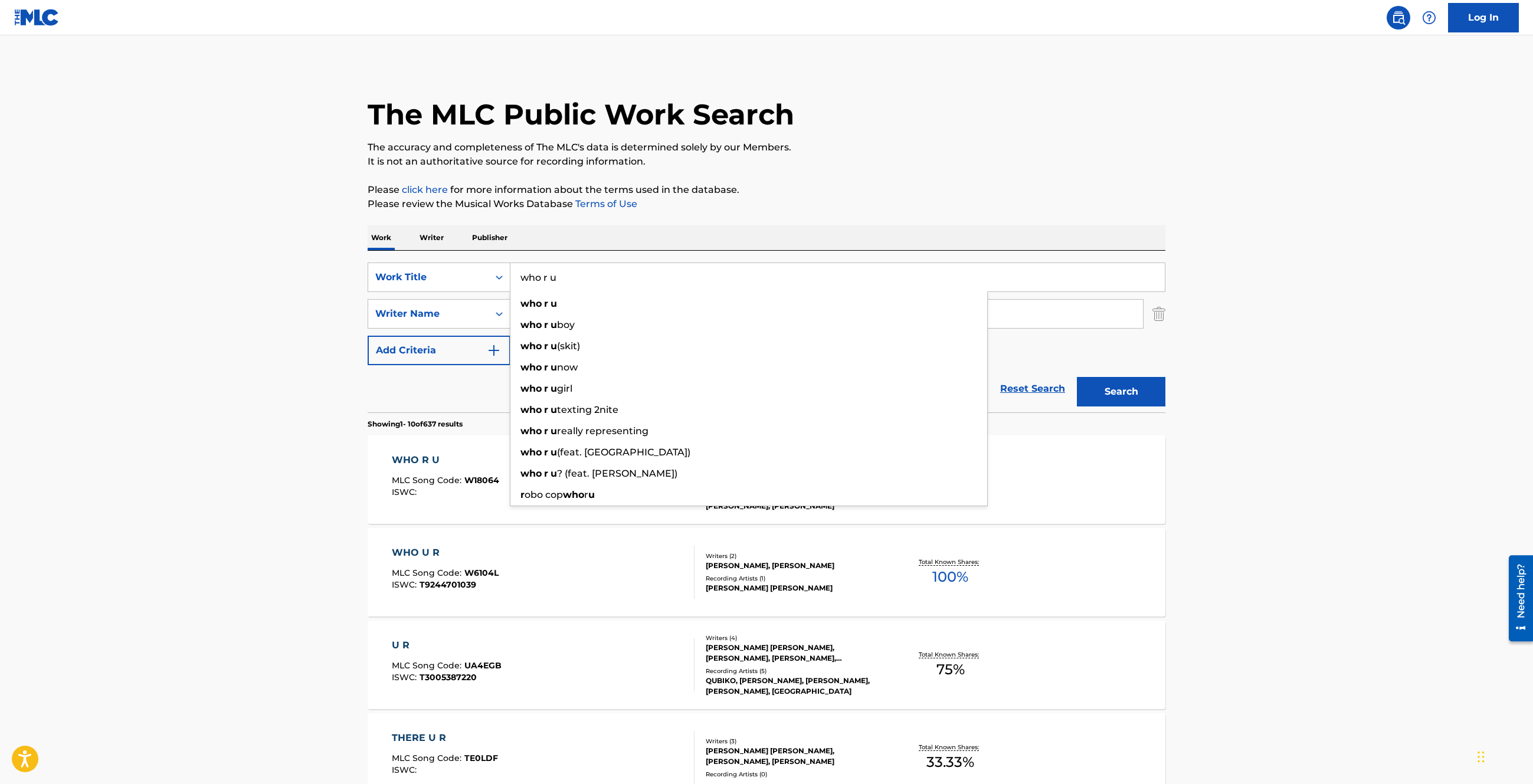
click at [415, 458] on div "WHO R U" at bounding box center [445, 460] width 107 height 14
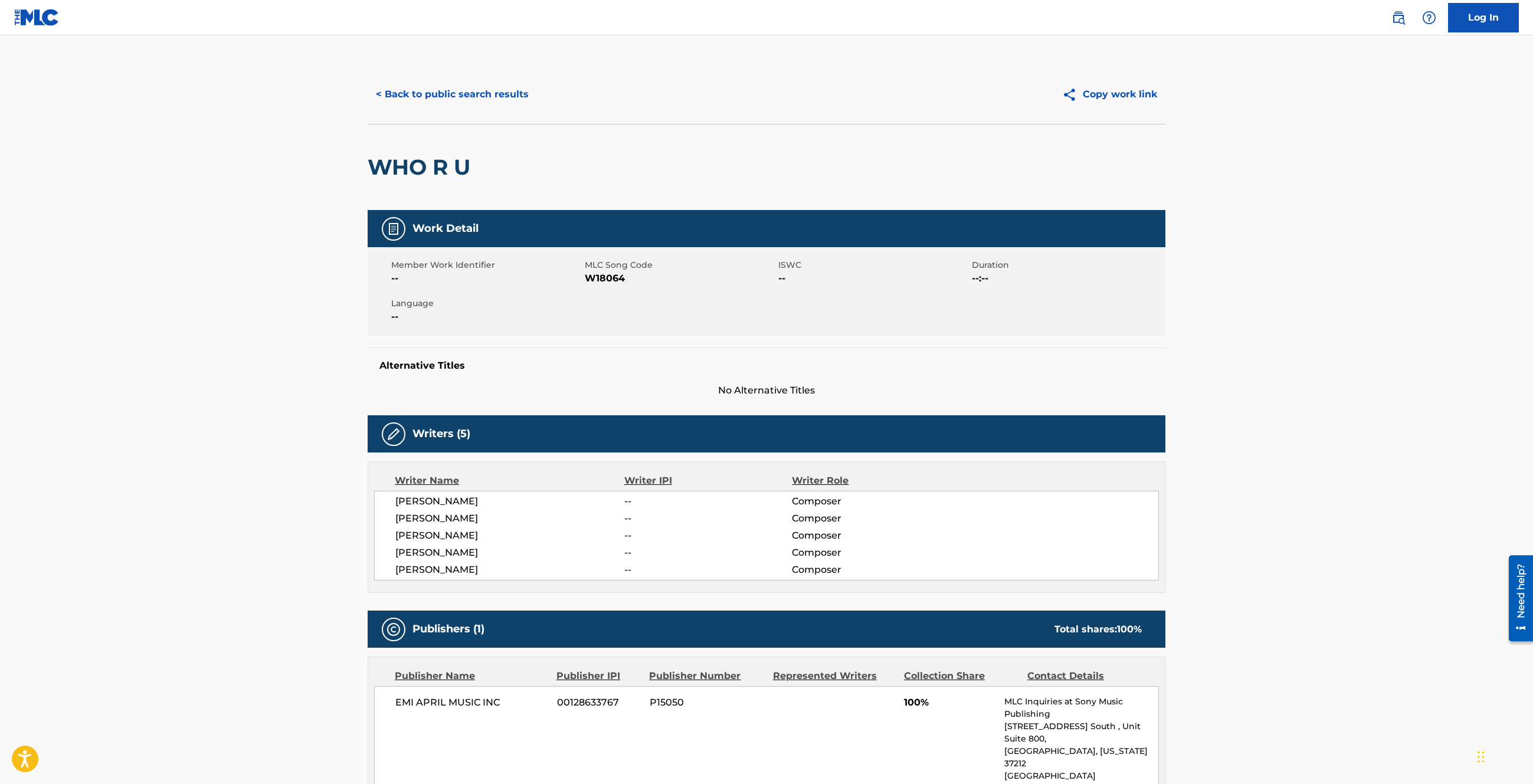
click at [1136, 98] on button "Copy work link" at bounding box center [1110, 94] width 112 height 30
click at [444, 91] on button "< Back to public search results" at bounding box center [452, 94] width 170 height 30
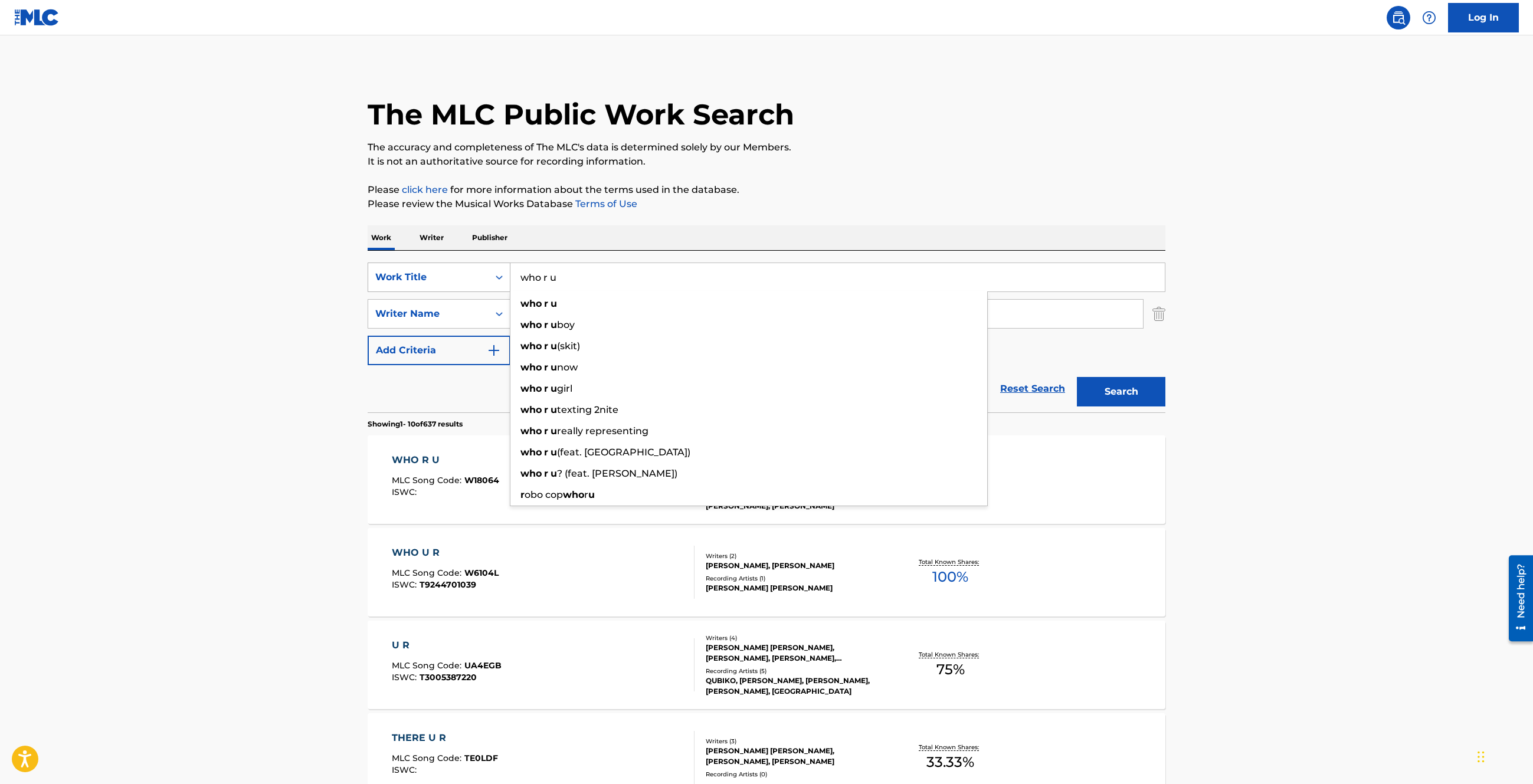
drag, startPoint x: 615, startPoint y: 275, endPoint x: 452, endPoint y: 275, distance: 163.0
click at [452, 275] on div "SearchWithCriteriaf86c0c7f-ea86-47d6-ba10-6469d1b3c4b0 Work Title who r u who r…" at bounding box center [766, 277] width 798 height 30
type input "true OG"
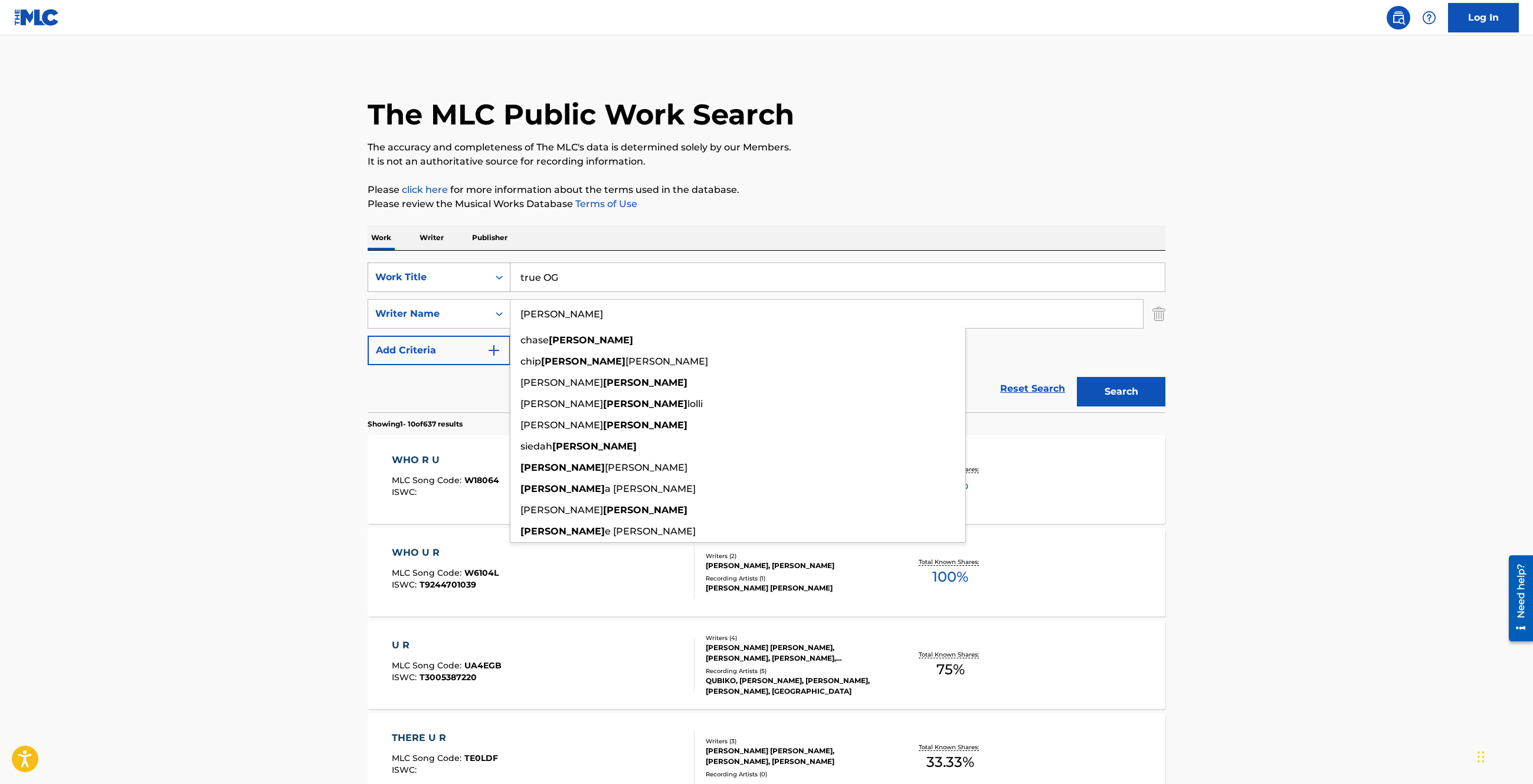
type input "[PERSON_NAME]"
click at [1077, 377] on button "Search" at bounding box center [1121, 392] width 89 height 30
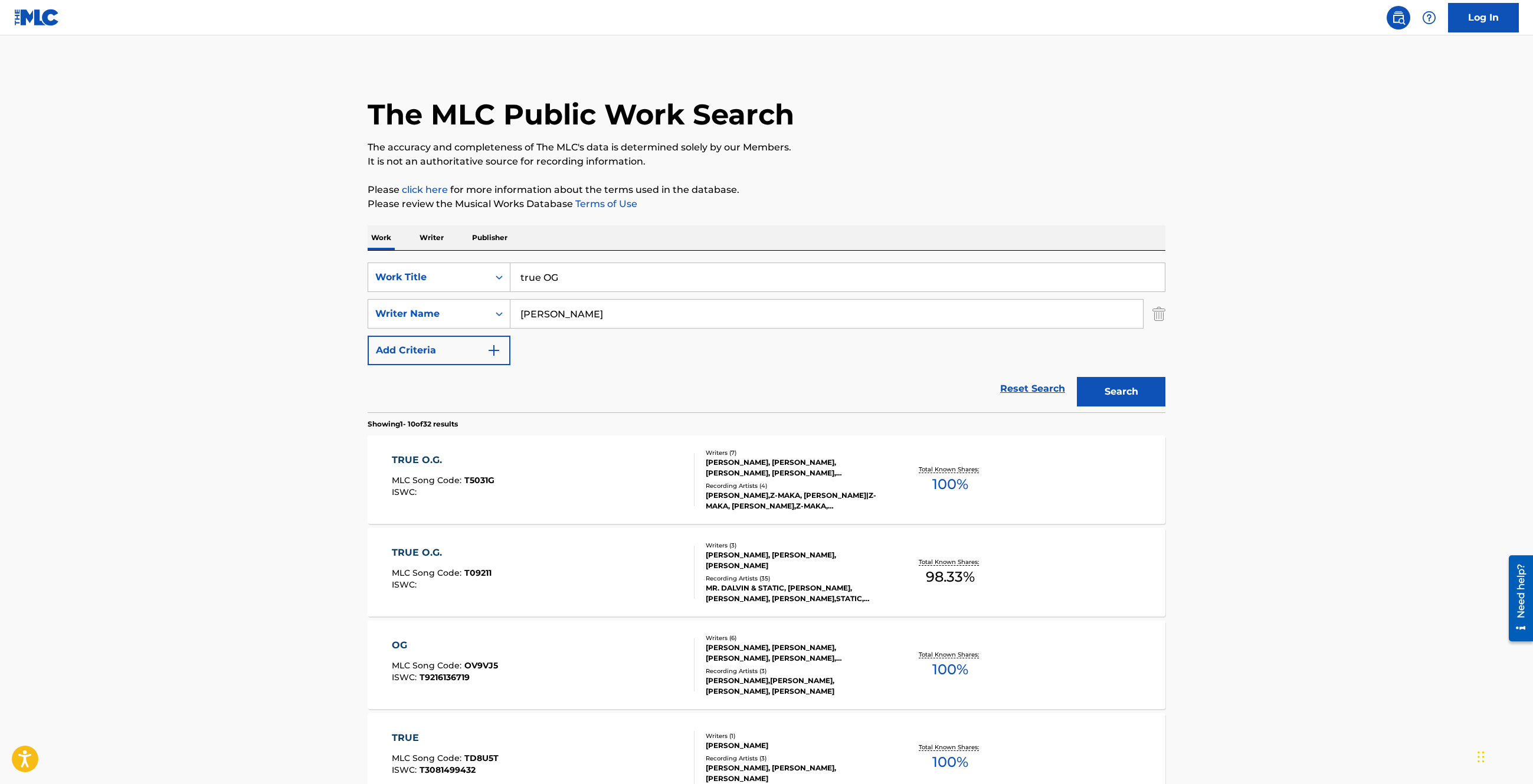
click at [417, 460] on div "TRUE O.G." at bounding box center [443, 460] width 103 height 14
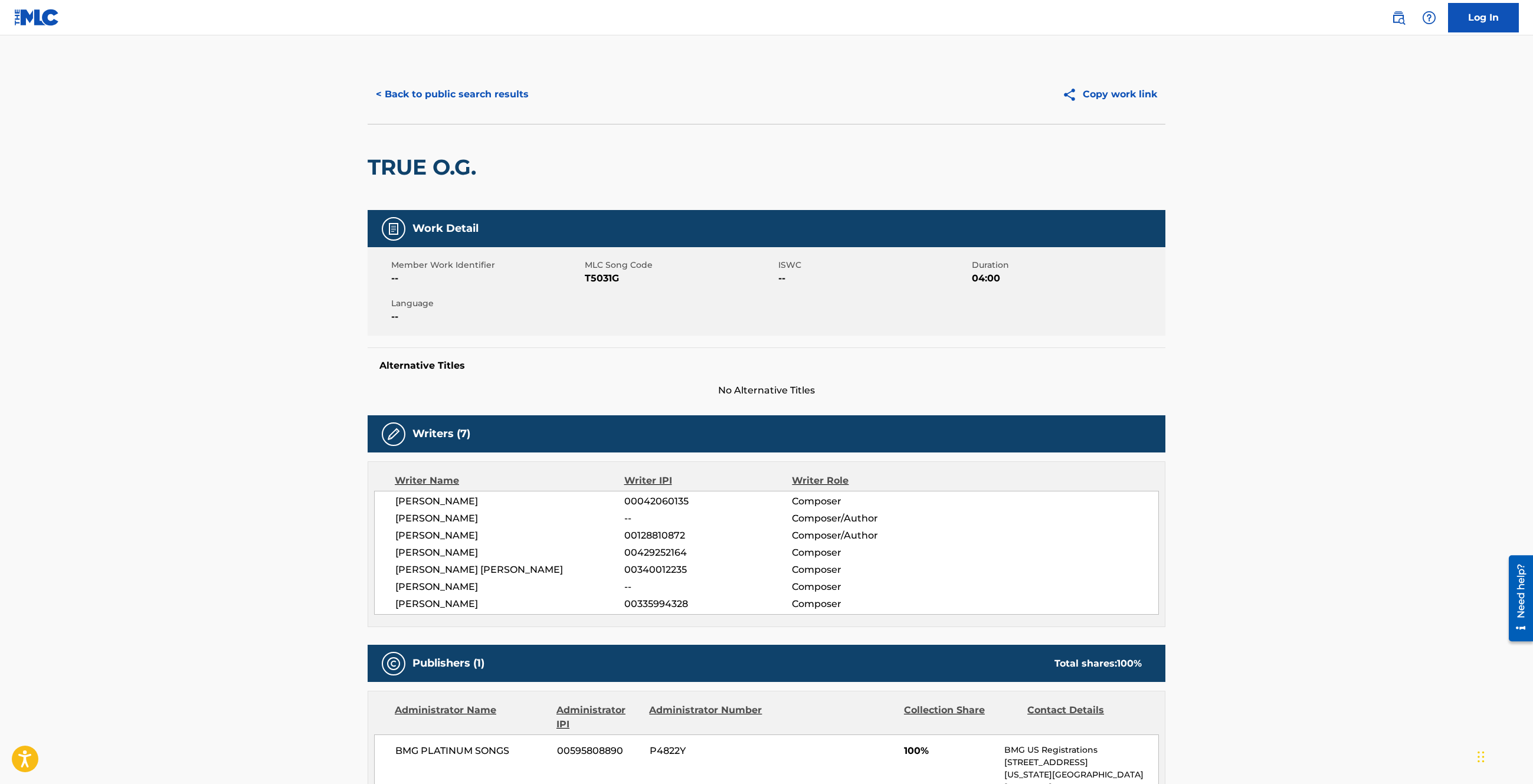
click at [1124, 92] on button "Copy work link" at bounding box center [1110, 94] width 112 height 30
click at [1124, 89] on button "Copy work link" at bounding box center [1110, 94] width 112 height 30
click at [453, 89] on button "< Back to public search results" at bounding box center [452, 94] width 170 height 30
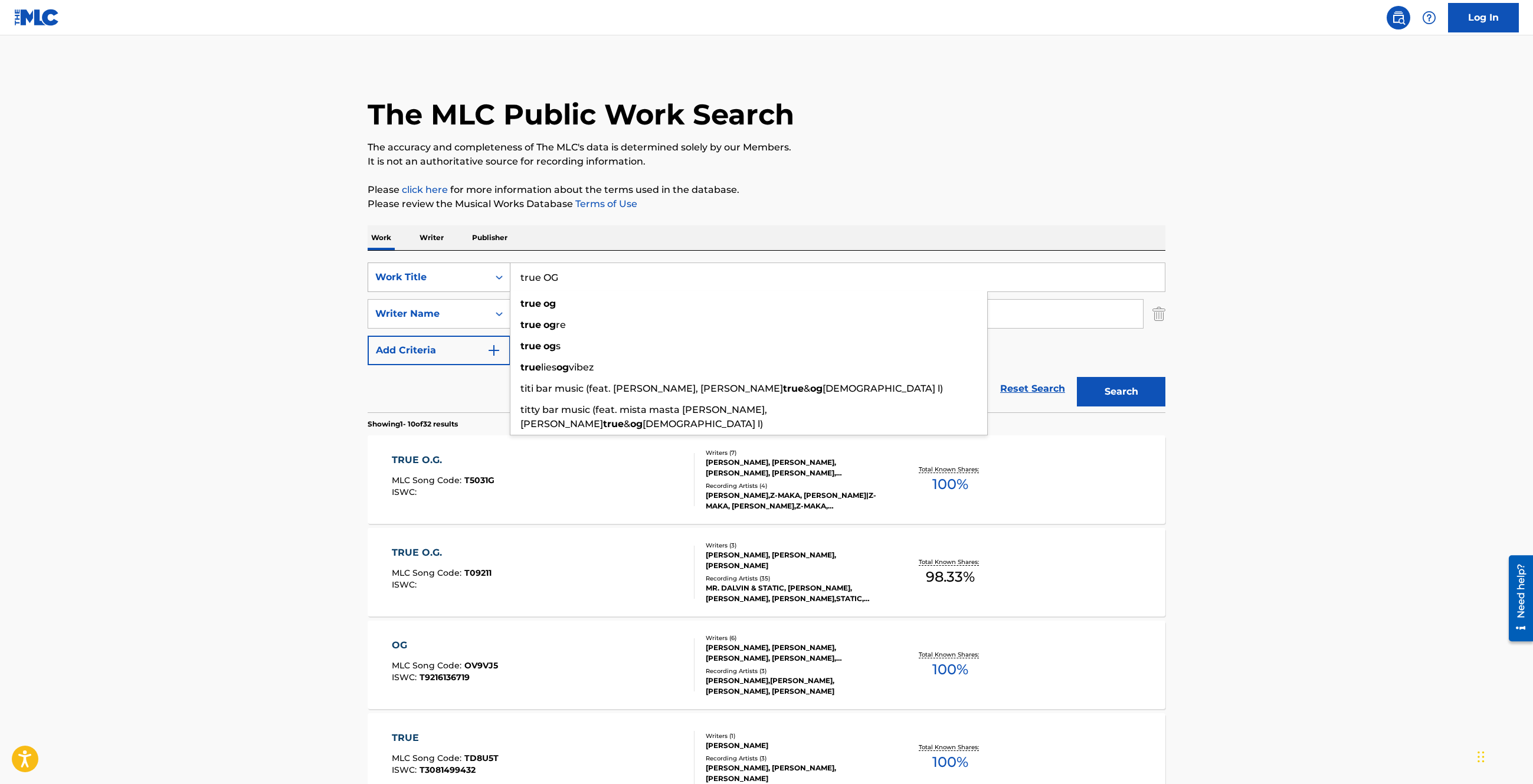
drag, startPoint x: 641, startPoint y: 275, endPoint x: 395, endPoint y: 275, distance: 246.0
click at [395, 275] on div "SearchWithCriteriaf86c0c7f-ea86-47d6-ba10-6469d1b3c4b0 Work Title true OG true …" at bounding box center [766, 277] width 798 height 30
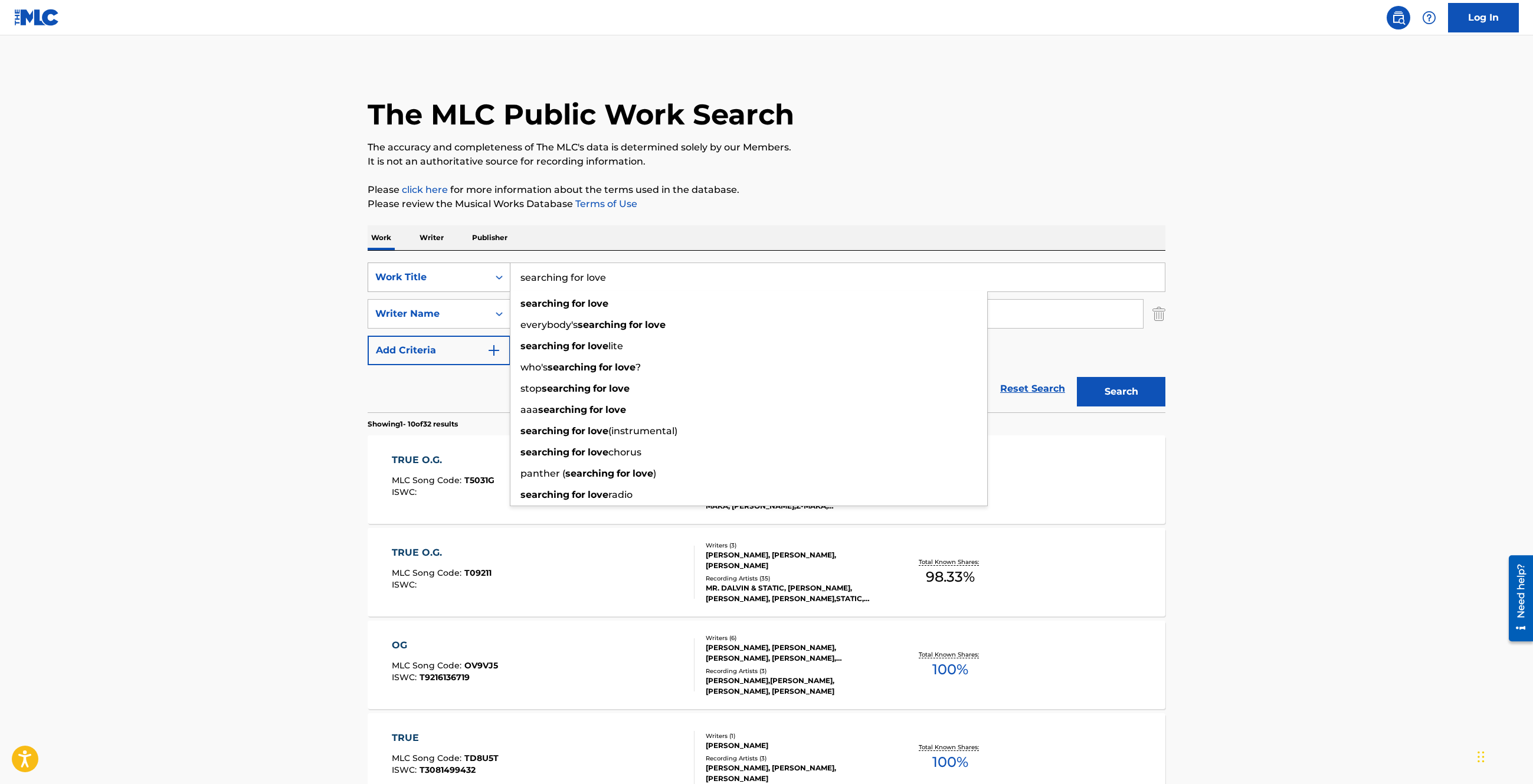
type input "searching for love"
click at [1077, 377] on button "Search" at bounding box center [1121, 392] width 89 height 30
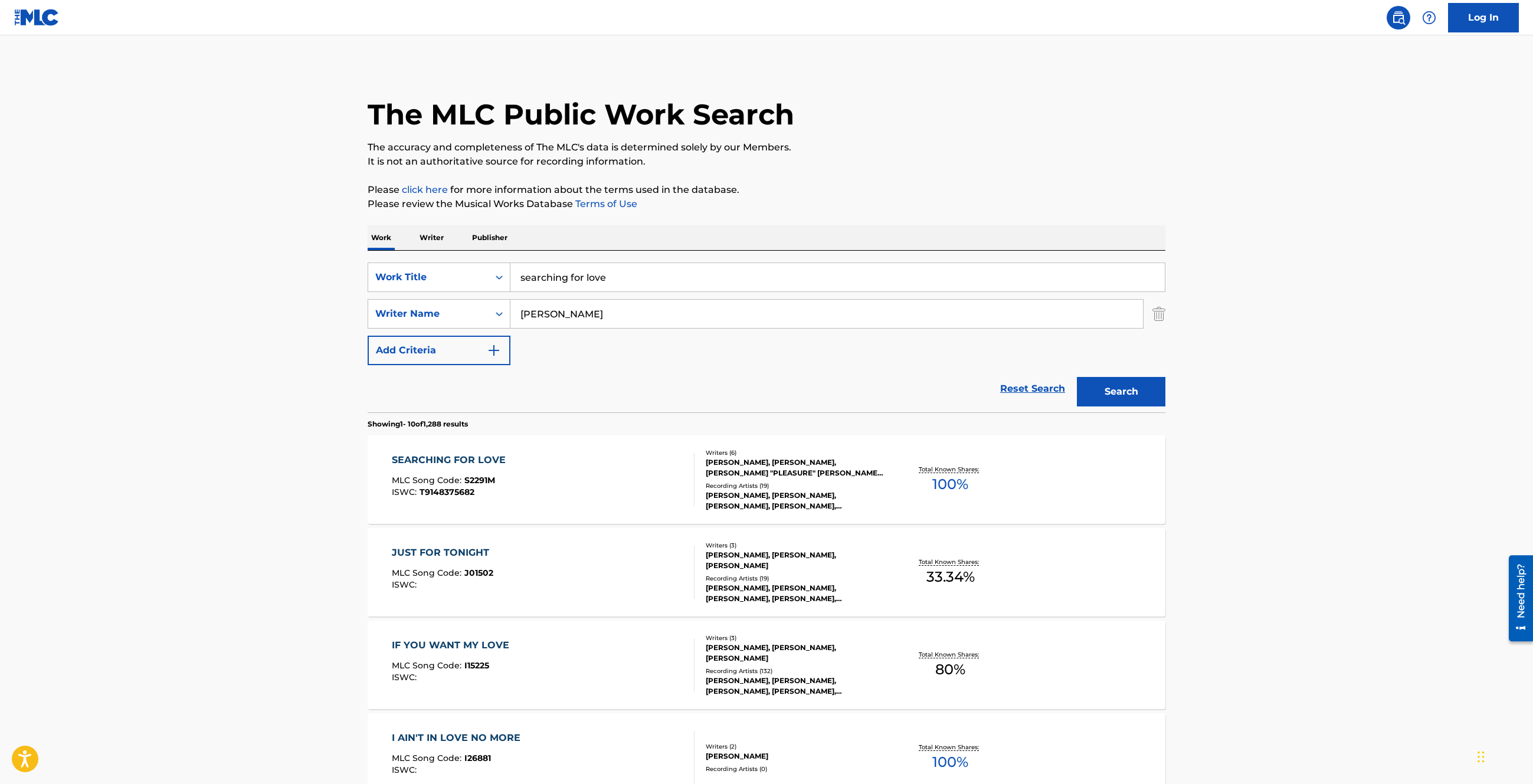
click at [444, 460] on div "SEARCHING FOR LOVE" at bounding box center [451, 460] width 120 height 14
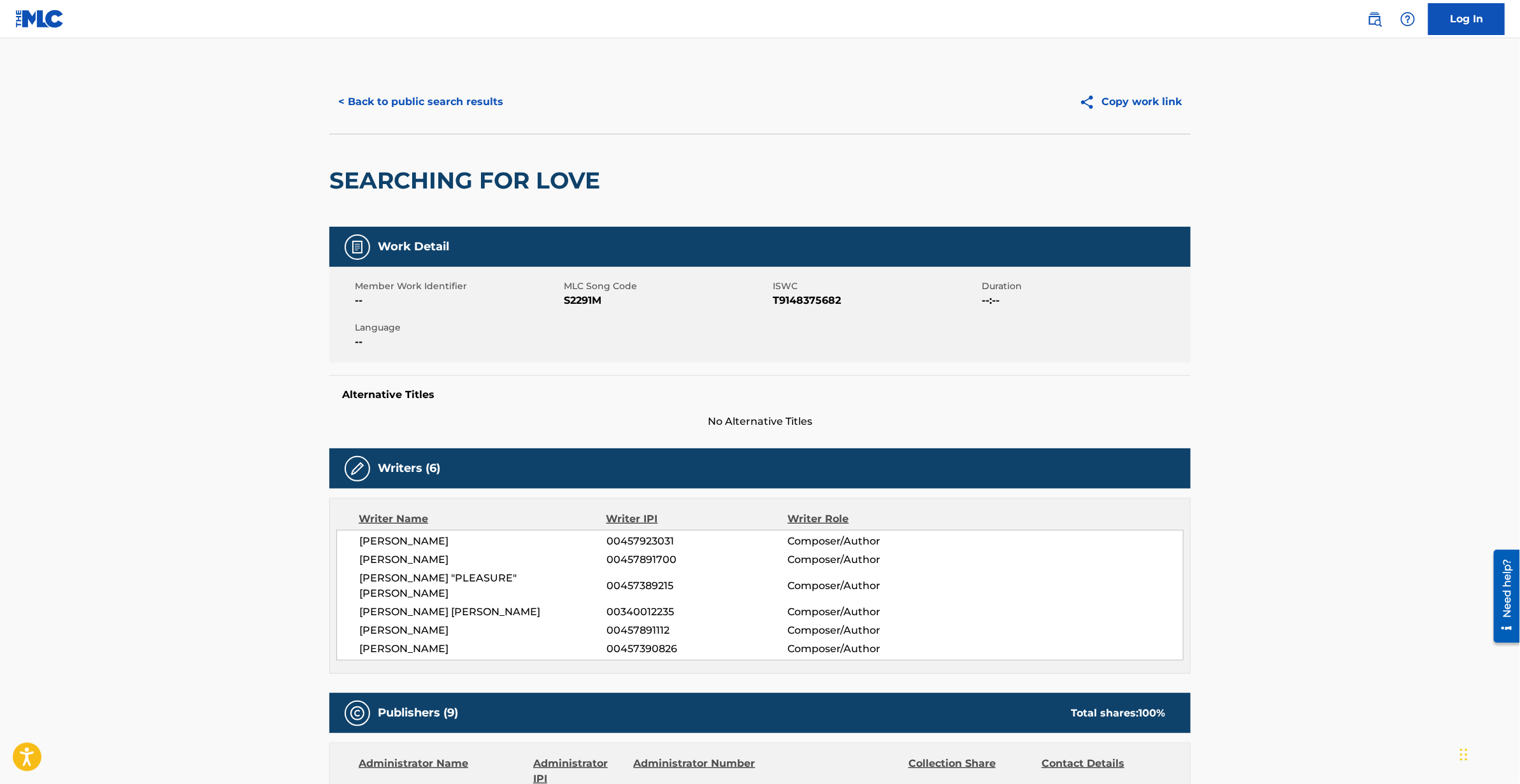
click at [1134, 100] on button "Copy work link" at bounding box center [1130, 102] width 121 height 32
click at [466, 100] on button "< Back to public search results" at bounding box center [421, 102] width 183 height 32
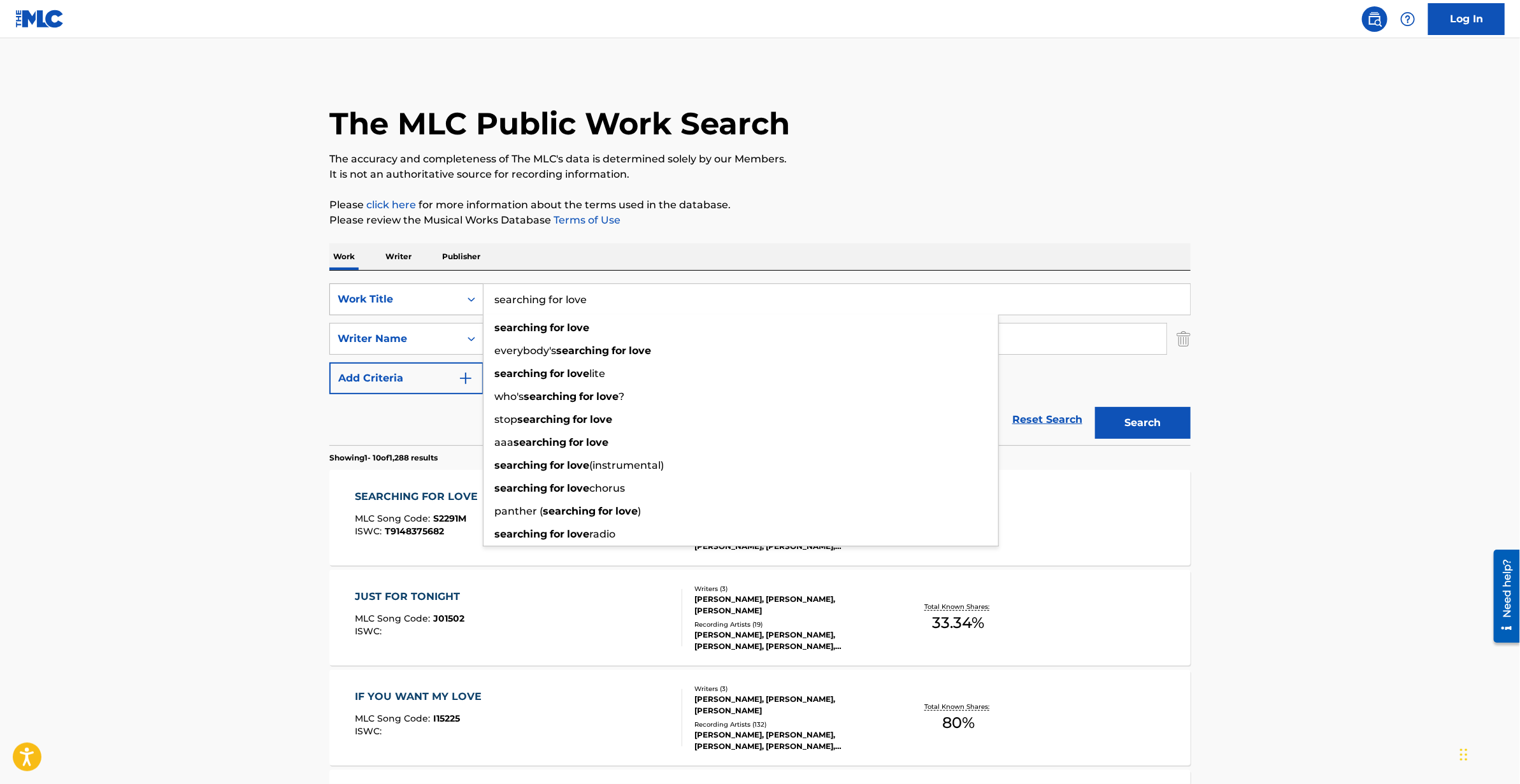
drag, startPoint x: 651, startPoint y: 295, endPoint x: 463, endPoint y: 295, distance: 188.0
click at [463, 295] on div "SearchWithCriteriaf86c0c7f-ea86-47d6-ba10-6469d1b3c4b0 Work Title searching for…" at bounding box center [760, 300] width 861 height 32
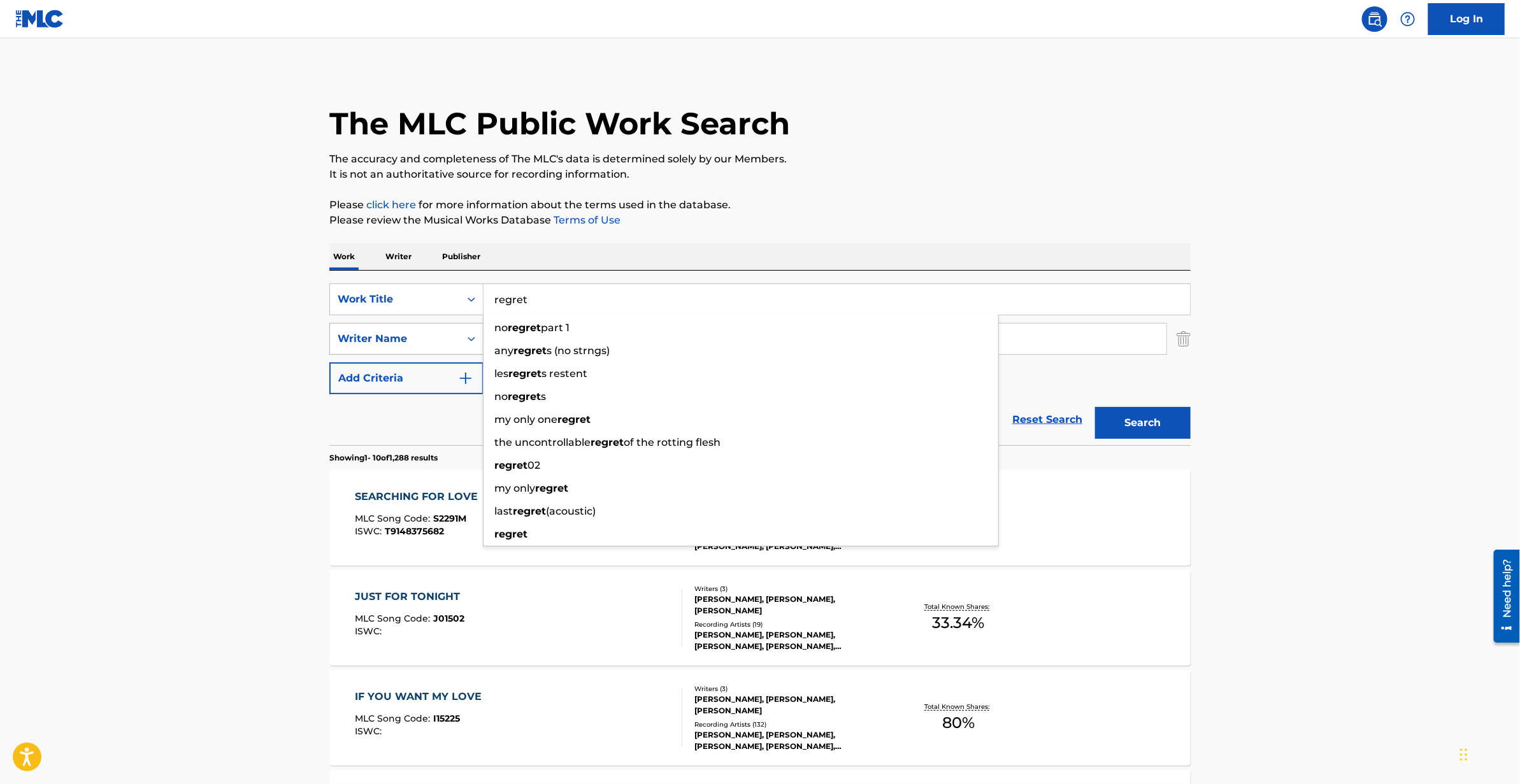
type input "regret"
click at [426, 346] on div "Writer Name" at bounding box center [394, 338] width 115 height 15
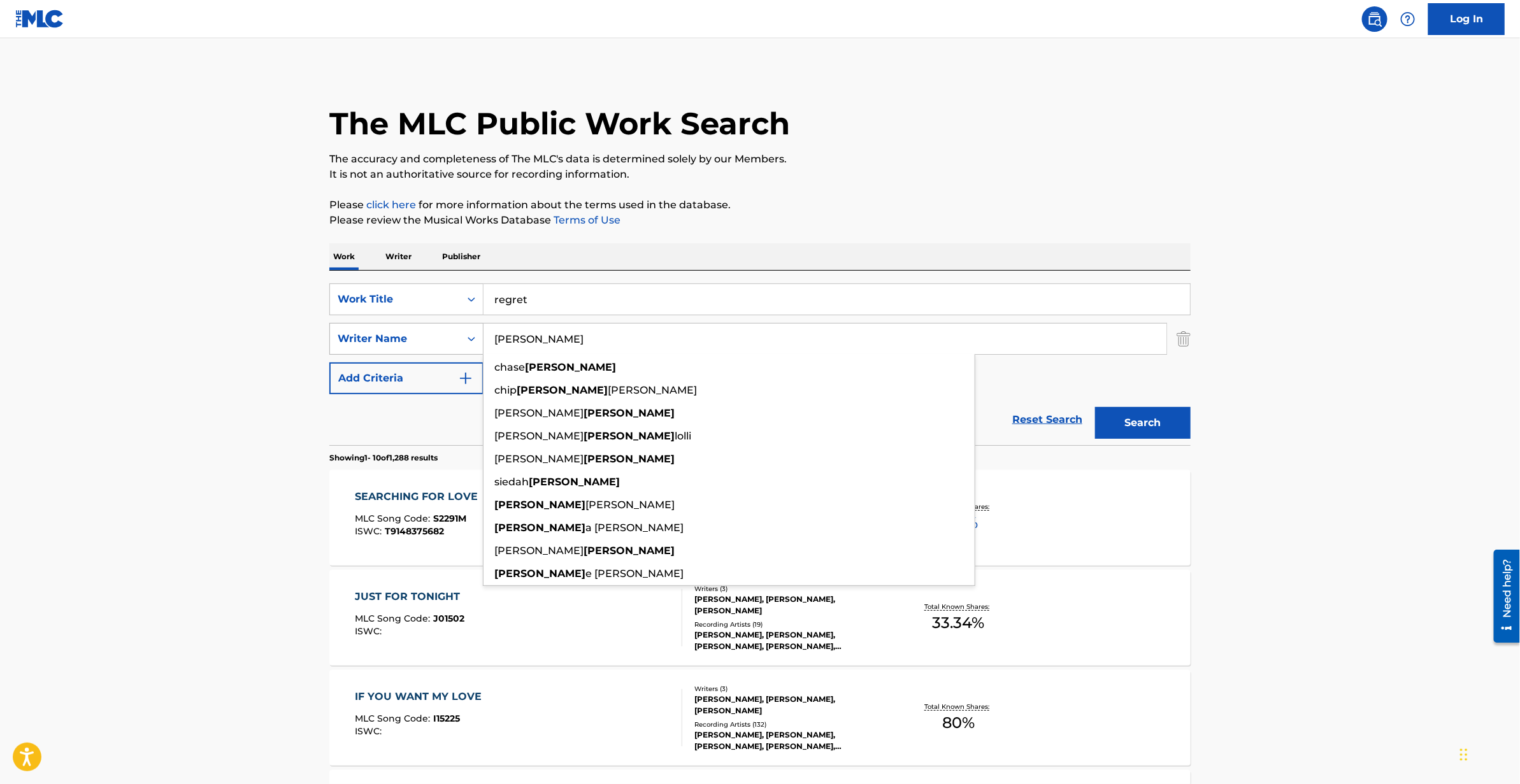
drag, startPoint x: 566, startPoint y: 340, endPoint x: 447, endPoint y: 338, distance: 119.0
click at [447, 339] on div "SearchWithCriteria5f846b40-ea06-4bc2-a055-3bee5c8f9bac Writer Name [PERSON_NAME…" at bounding box center [760, 339] width 861 height 32
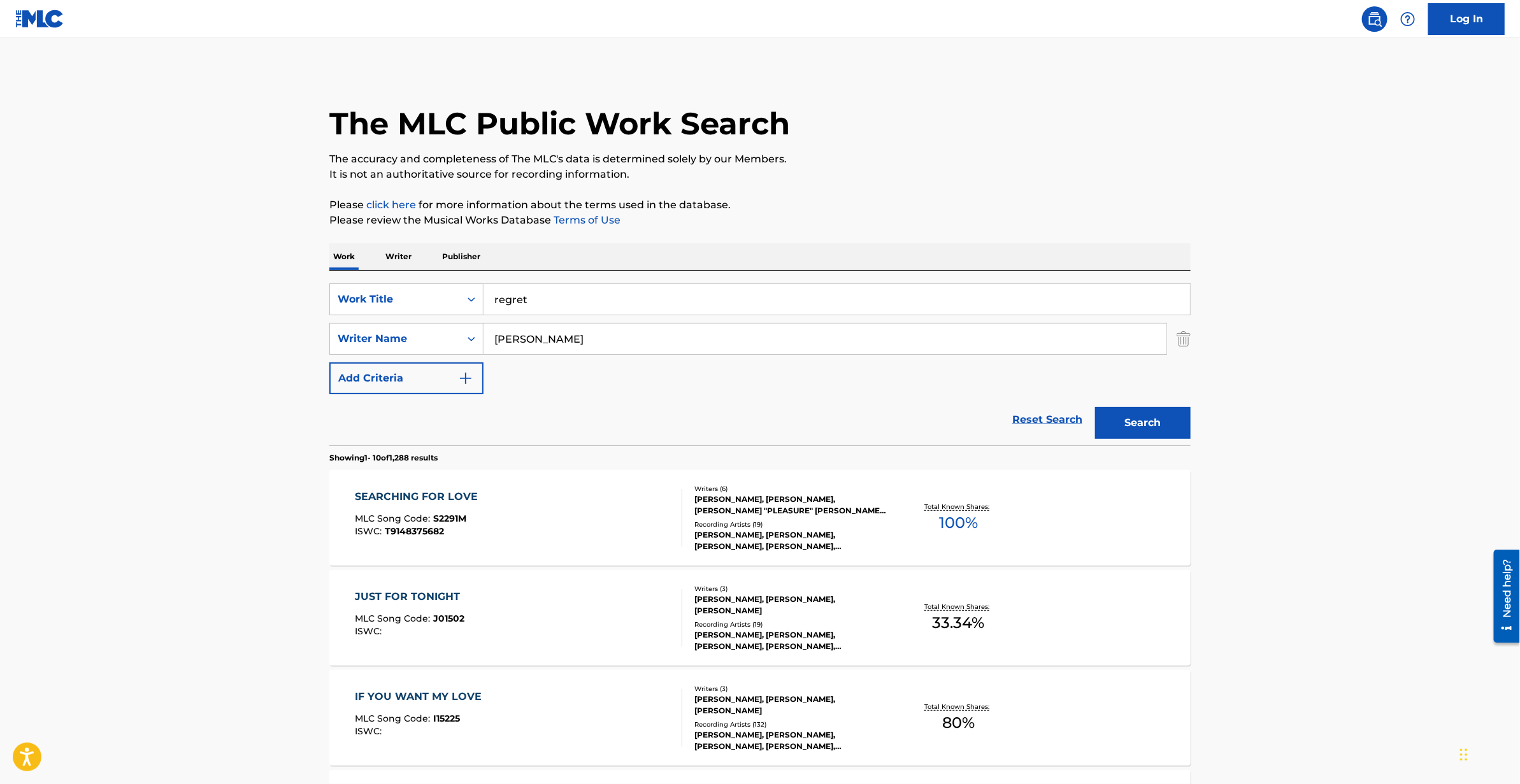
type input "[PERSON_NAME]"
click at [1138, 430] on button "Search" at bounding box center [1142, 423] width 96 height 32
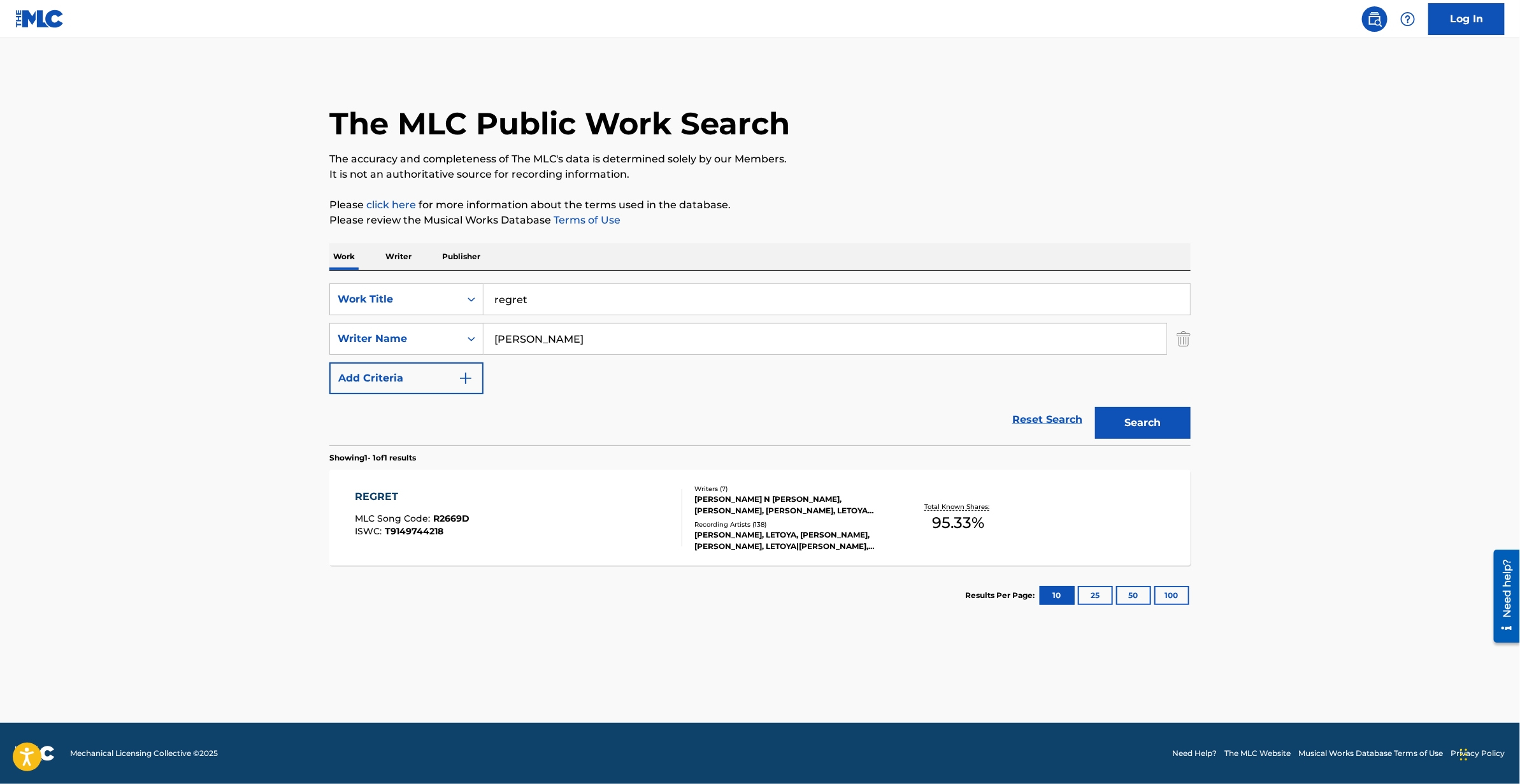
click at [374, 492] on div "REGRET" at bounding box center [412, 496] width 115 height 15
